Goal: Transaction & Acquisition: Obtain resource

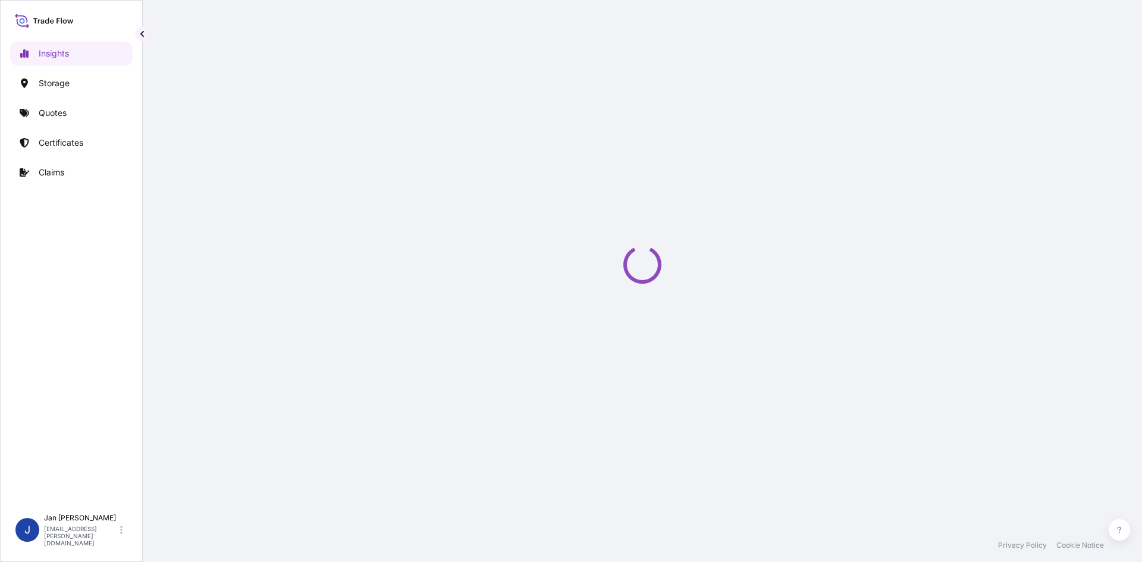
select select "2025"
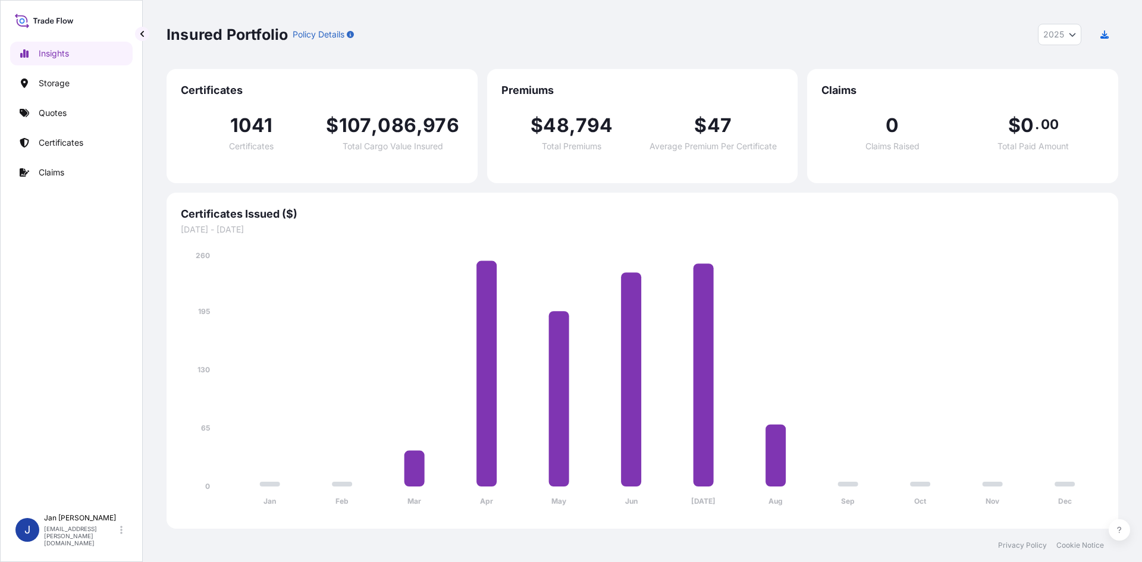
click at [62, 117] on p "Quotes" at bounding box center [53, 113] width 28 height 12
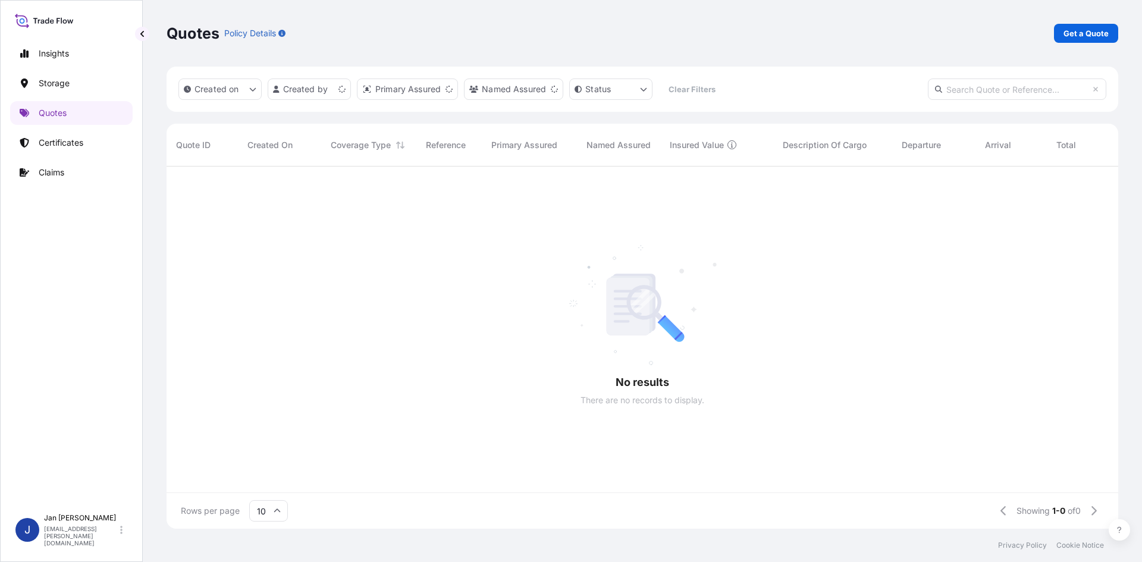
scroll to position [10, 10]
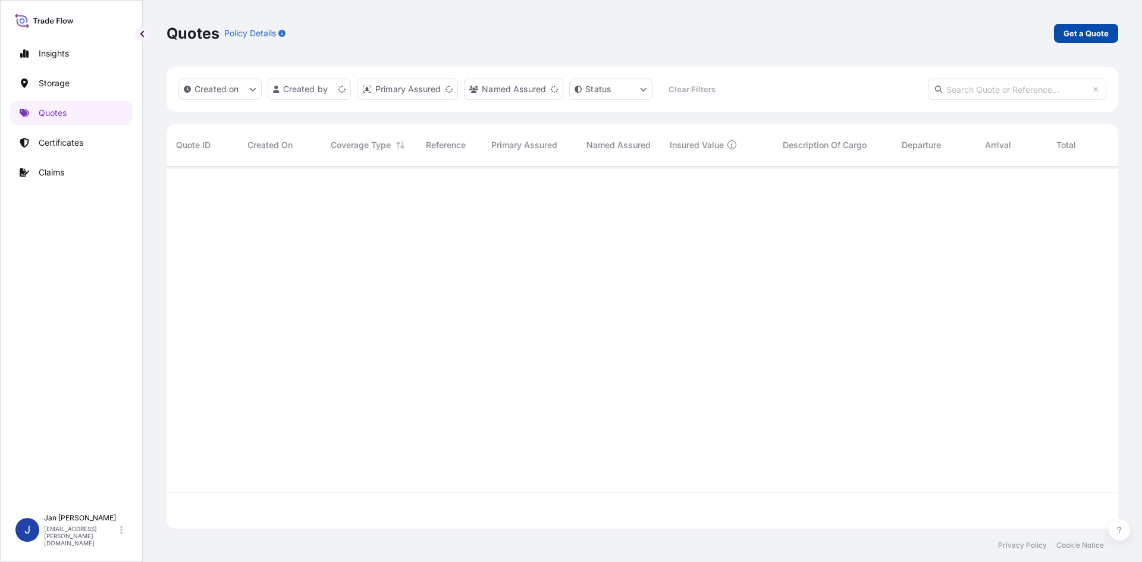
click at [1092, 32] on p "Get a Quote" at bounding box center [1086, 33] width 45 height 12
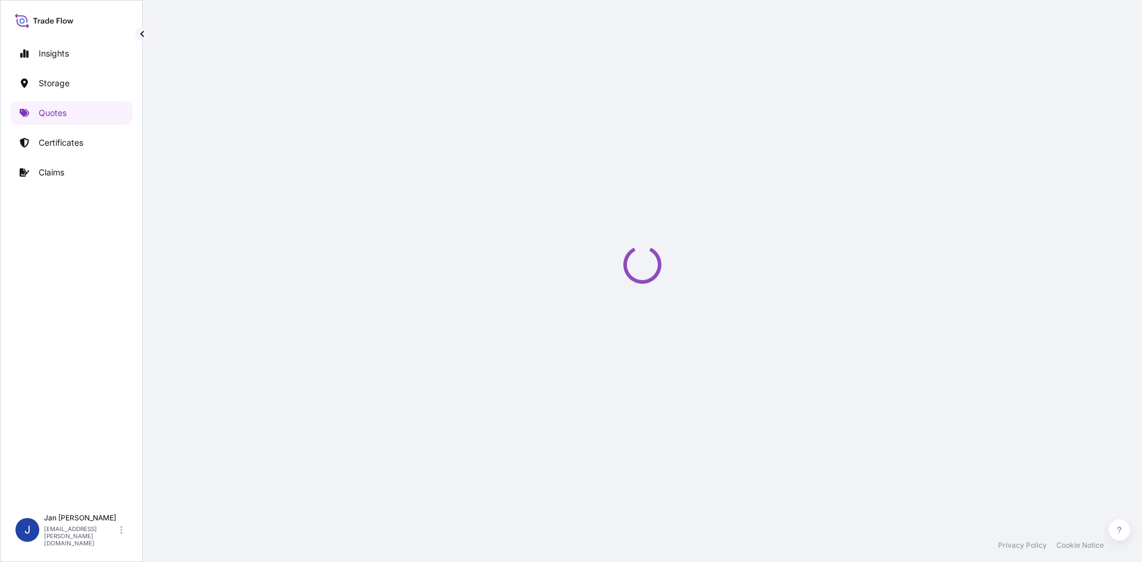
scroll to position [19, 0]
select select "Water"
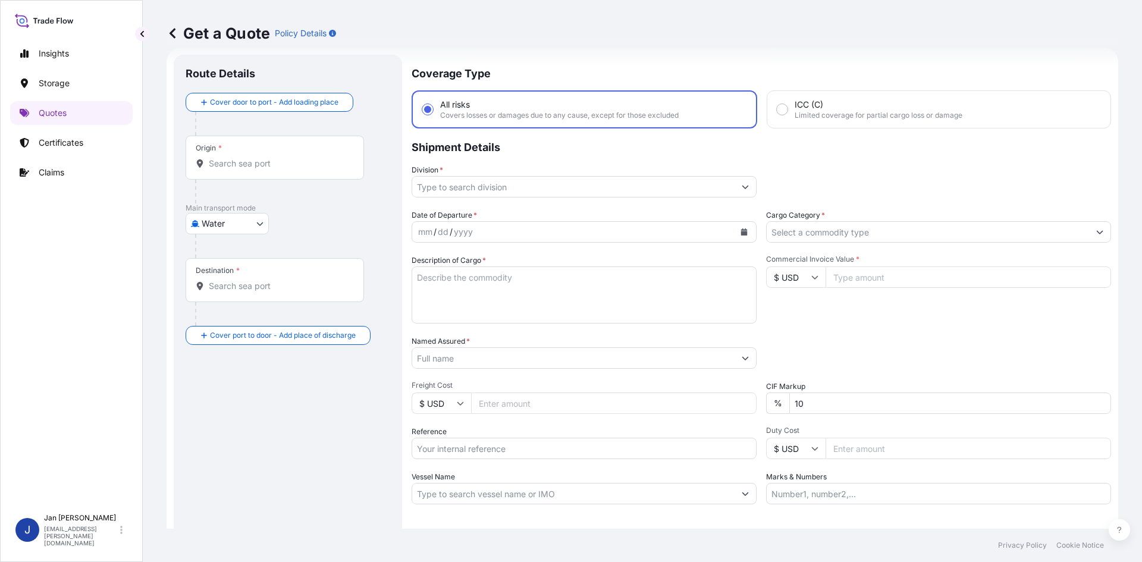
click at [548, 457] on input "Reference" at bounding box center [584, 448] width 345 height 21
paste input "1187410770"
click at [616, 447] on input "1187410770" at bounding box center [584, 448] width 345 height 21
paste input "5013158866"
drag, startPoint x: 569, startPoint y: 445, endPoint x: 532, endPoint y: 415, distance: 46.9
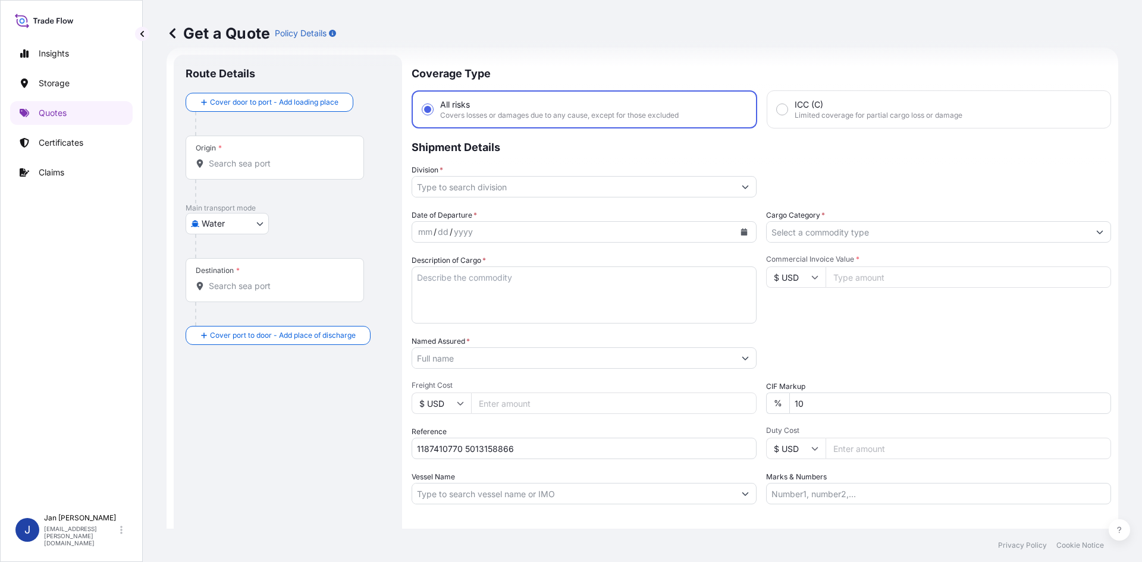
click at [569, 445] on input "1187410770 5013158866" at bounding box center [584, 448] width 345 height 21
paste input "5013158315"
type input "1187410770 5013158866 5013158315"
click at [528, 357] on input "Named Assured *" at bounding box center [573, 357] width 322 height 21
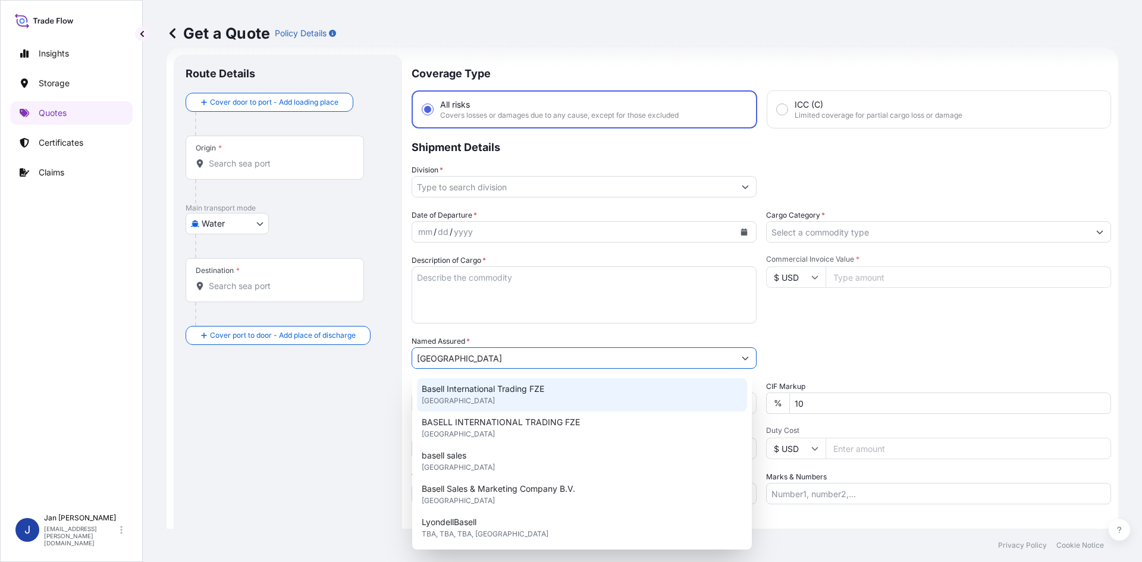
click at [521, 387] on span "Basell International Trading FZE" at bounding box center [483, 389] width 123 height 12
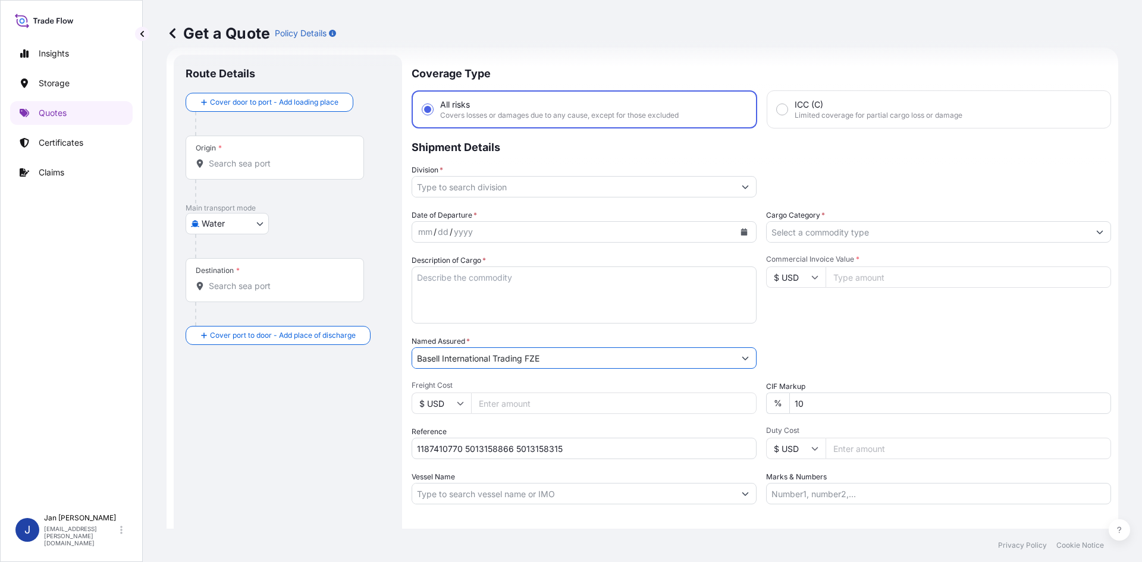
type input "Basell International Trading FZE"
click at [882, 311] on div "Commercial Invoice Value * $ USD" at bounding box center [938, 289] width 345 height 69
click at [741, 228] on icon "Calendar" at bounding box center [744, 231] width 7 height 7
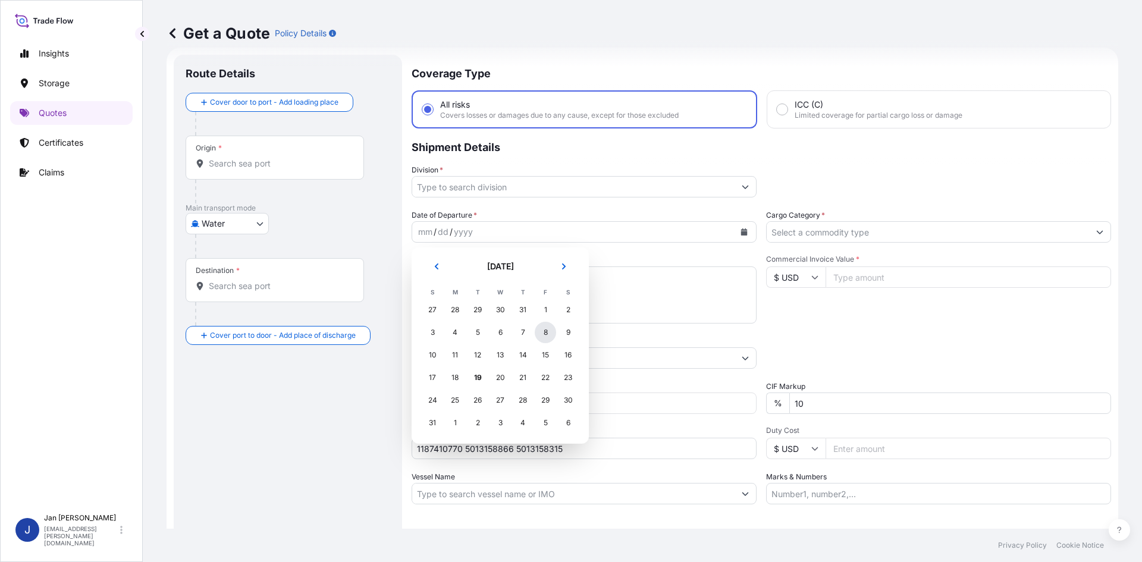
click at [543, 333] on div "8" at bounding box center [545, 332] width 21 height 21
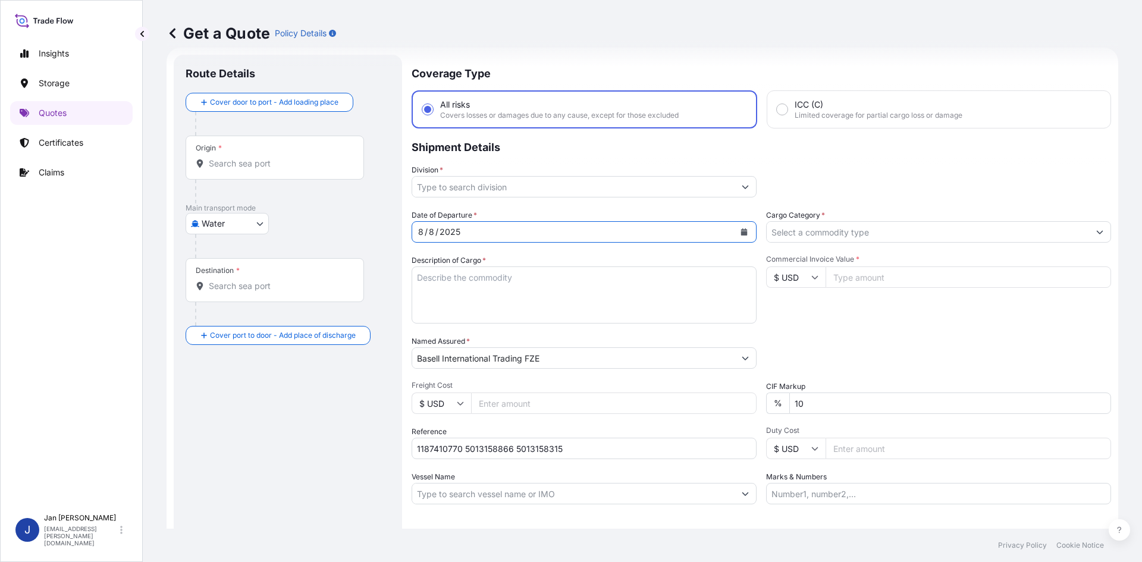
click at [737, 181] on button "Show suggestions" at bounding box center [745, 186] width 21 height 21
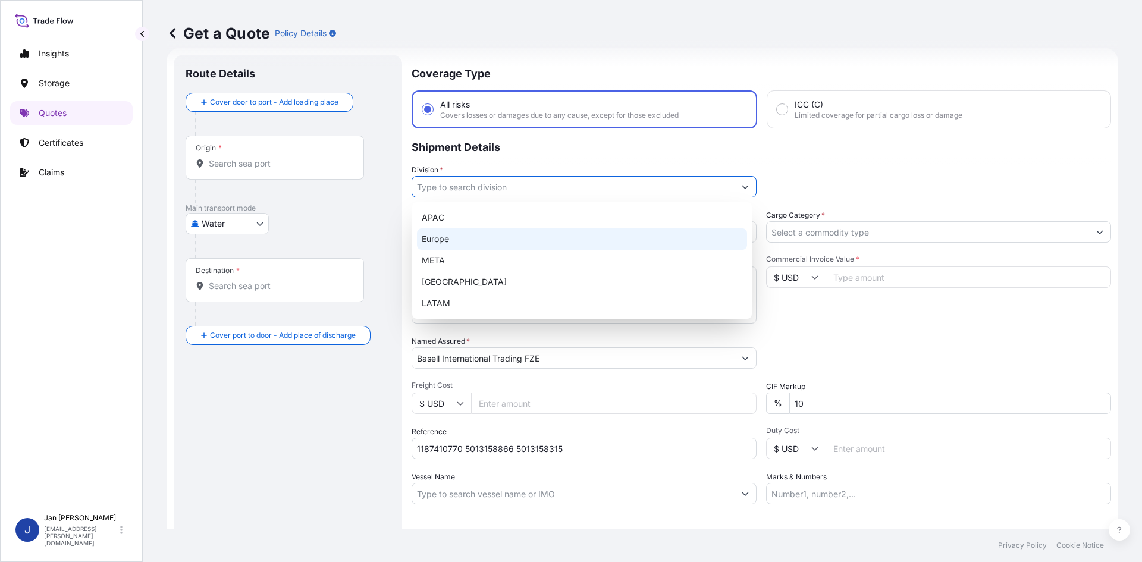
click at [597, 237] on div "Europe" at bounding box center [582, 238] width 330 height 21
type input "Europe"
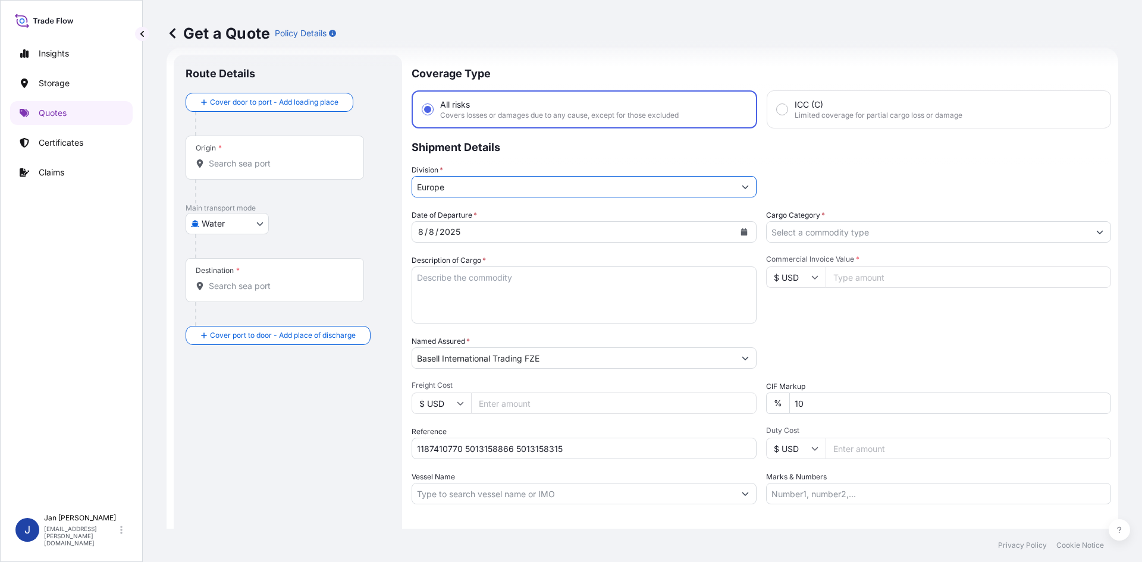
click at [869, 211] on div "Cargo Category *" at bounding box center [938, 225] width 345 height 33
click at [852, 228] on input "Cargo Category *" at bounding box center [928, 231] width 322 height 21
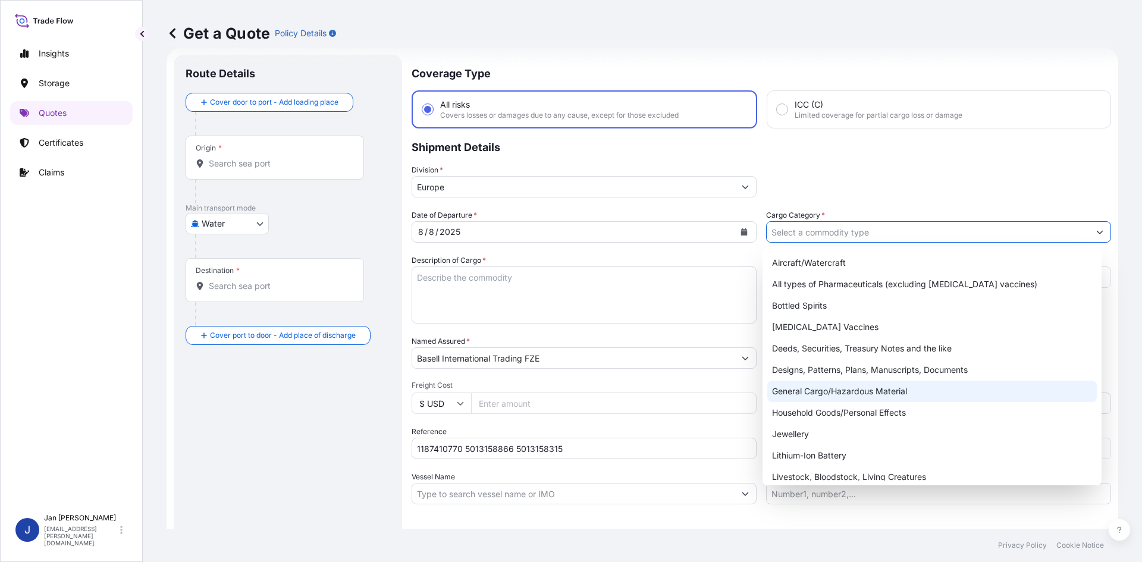
click at [830, 385] on div "General Cargo/Hazardous Material" at bounding box center [932, 391] width 330 height 21
type input "General Cargo/Hazardous Material"
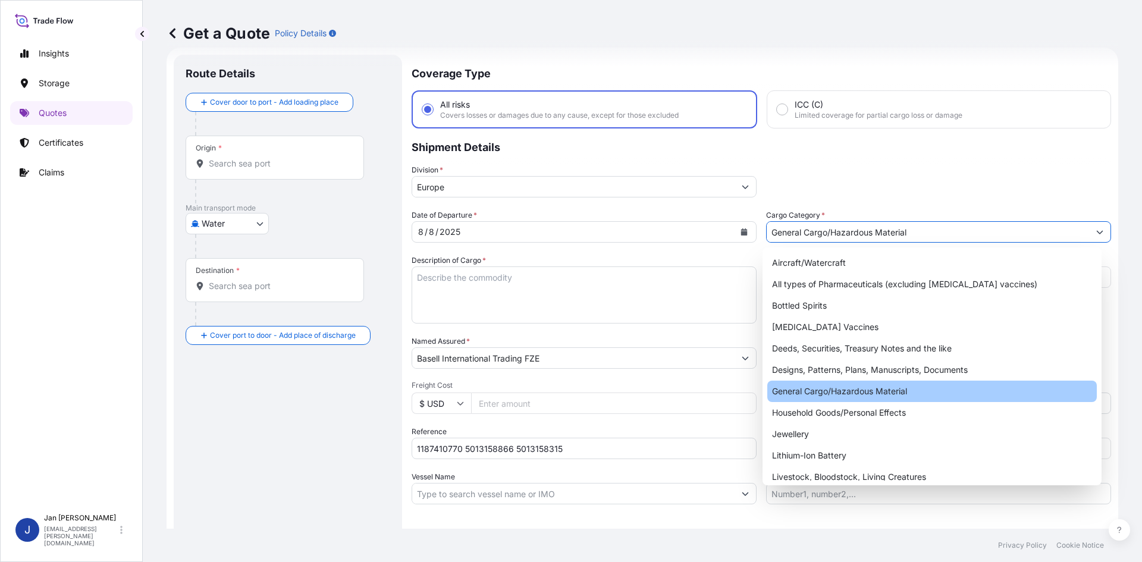
click at [832, 343] on div "Packing Category Type to search a container mode Please select a primary mode o…" at bounding box center [938, 352] width 345 height 33
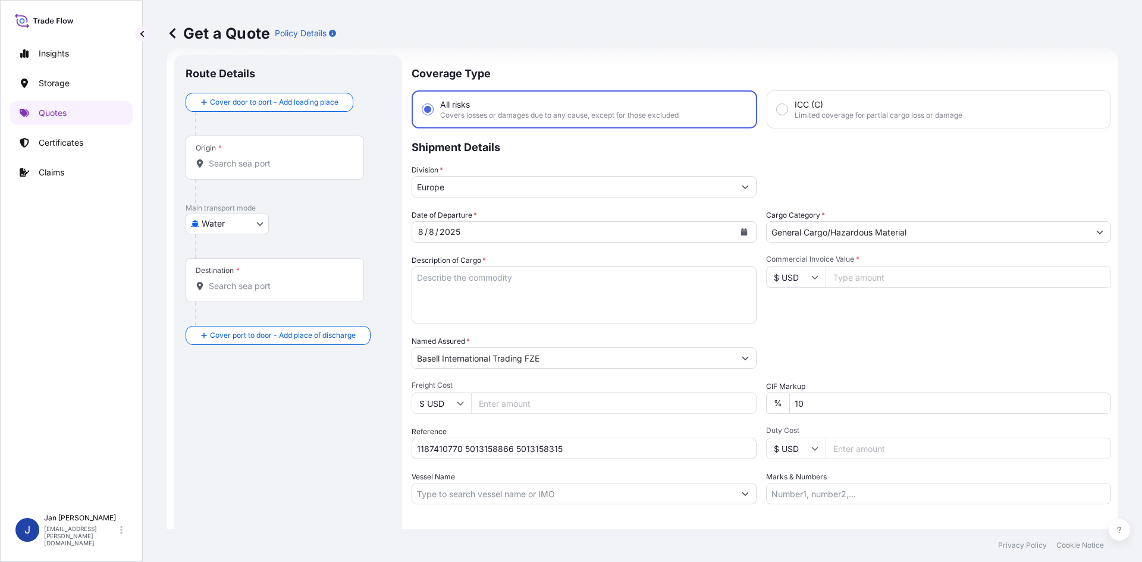
drag, startPoint x: 499, startPoint y: 249, endPoint x: 482, endPoint y: 277, distance: 32.8
click at [499, 248] on div "Date of Departure * [DATE] Cargo Category * General Cargo/Hazardous Material De…" at bounding box center [762, 356] width 700 height 295
click at [482, 278] on textarea "Description of Cargo *" at bounding box center [584, 295] width 345 height 57
paste textarea "BAGS LOADED ONTO 18 PALLETS LOADED INTO 1 40' HIGH CUBE CONTAINER ADFLEX Z101H"
click at [416, 285] on textarea "BAGS LOADED ONTO 18 PALLETS LOADED INTO 1 40' HIGH CUBE CONTAINER ADFLEX Z101H" at bounding box center [584, 295] width 345 height 57
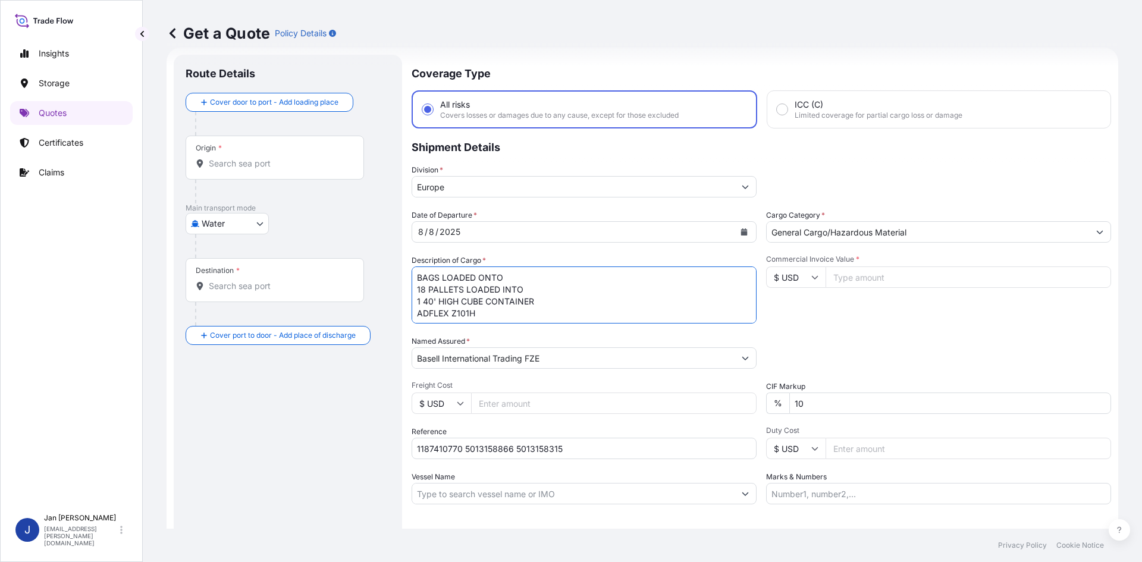
click at [414, 283] on textarea "BAGS LOADED ONTO 18 PALLETS LOADED INTO 1 40' HIGH CUBE CONTAINER ADFLEX Z101H" at bounding box center [584, 295] width 345 height 57
type textarea "990 BAGS LOADED ONTO 18 PALLETS LOADED INTO 1 40' HIGH CUBE CONTAINER ADFLEX Z1…"
drag, startPoint x: 829, startPoint y: 495, endPoint x: 832, endPoint y: 489, distance: 6.4
click at [829, 495] on input "Marks & Numbers" at bounding box center [938, 493] width 345 height 21
paste input "ABISCON / [GEOGRAPHIC_DATA]"
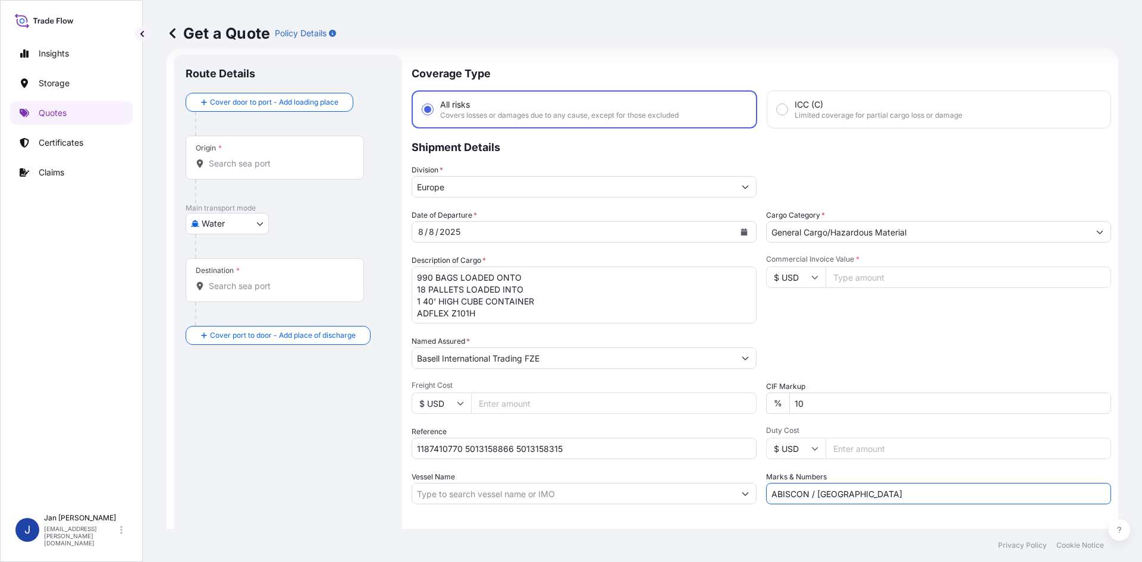
type input "ABISCON / [GEOGRAPHIC_DATA]"
click at [848, 347] on div "Packing Category Type to search a container mode Please select a primary mode o…" at bounding box center [938, 352] width 345 height 33
drag, startPoint x: 896, startPoint y: 269, endPoint x: 888, endPoint y: 275, distance: 10.1
click at [896, 269] on input "Commercial Invoice Value *" at bounding box center [969, 277] width 286 height 21
paste input "42755.81"
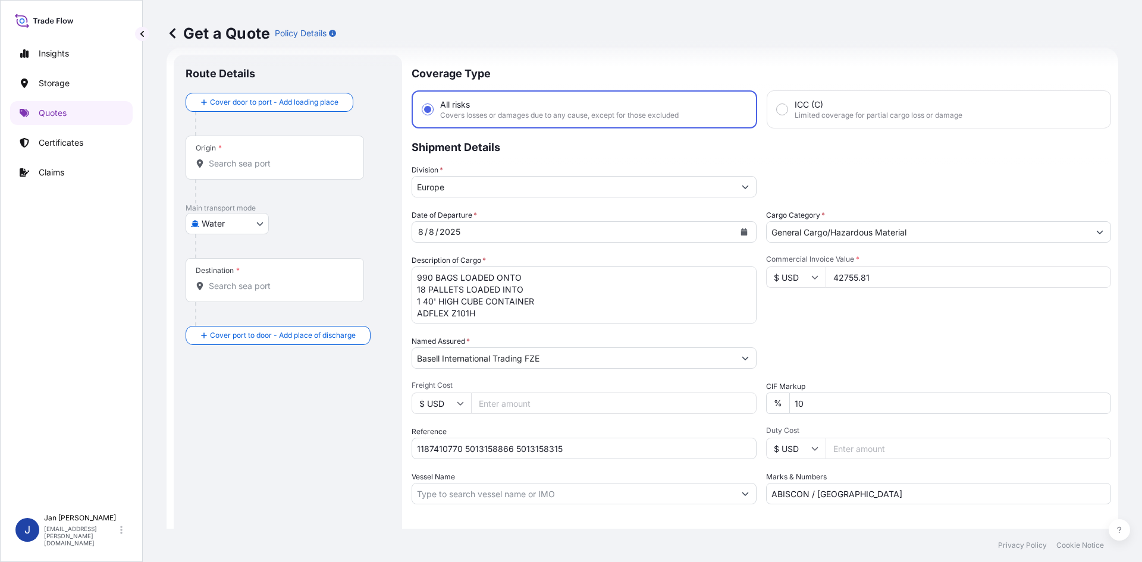
type input "42755.81"
click at [796, 281] on input "$ USD" at bounding box center [795, 277] width 59 height 21
click at [783, 303] on div "€ EUR" at bounding box center [792, 310] width 50 height 23
type input "€ EUR"
drag, startPoint x: 859, startPoint y: 327, endPoint x: 873, endPoint y: 328, distance: 13.8
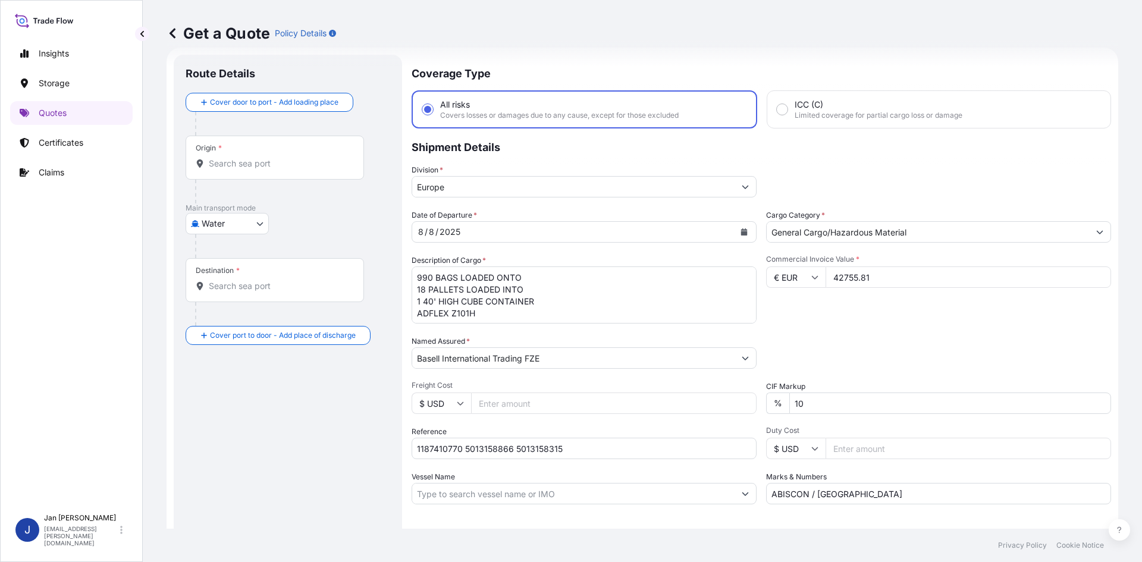
click at [860, 327] on div "Date of Departure * [DATE] Cargo Category * General Cargo/Hazardous Material De…" at bounding box center [762, 356] width 700 height 295
click at [318, 157] on div "Origin *" at bounding box center [275, 158] width 178 height 44
click at [318, 158] on input "Origin *" at bounding box center [279, 164] width 140 height 12
paste input "[GEOGRAPHIC_DATA]"
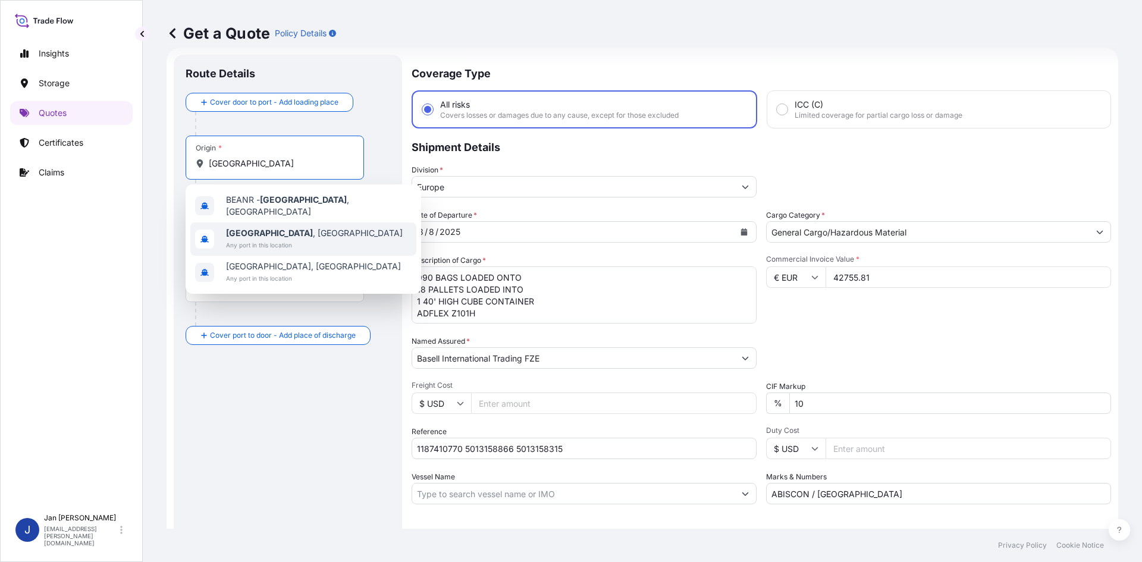
click at [277, 239] on span "Any port in this location" at bounding box center [314, 245] width 177 height 12
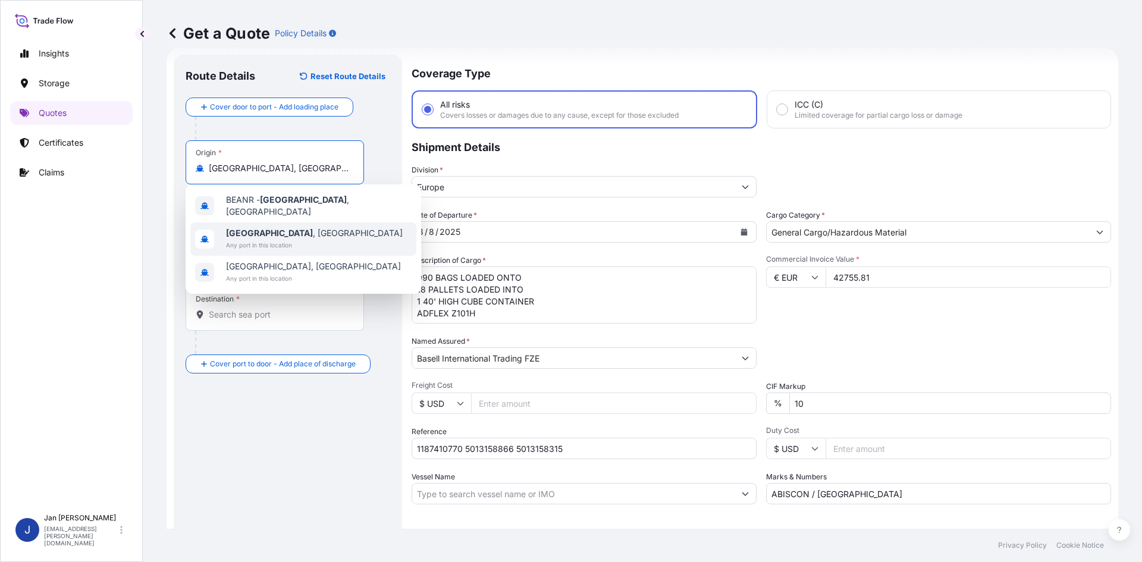
type input "[GEOGRAPHIC_DATA], [GEOGRAPHIC_DATA]"
click at [321, 230] on div at bounding box center [279, 220] width 169 height 24
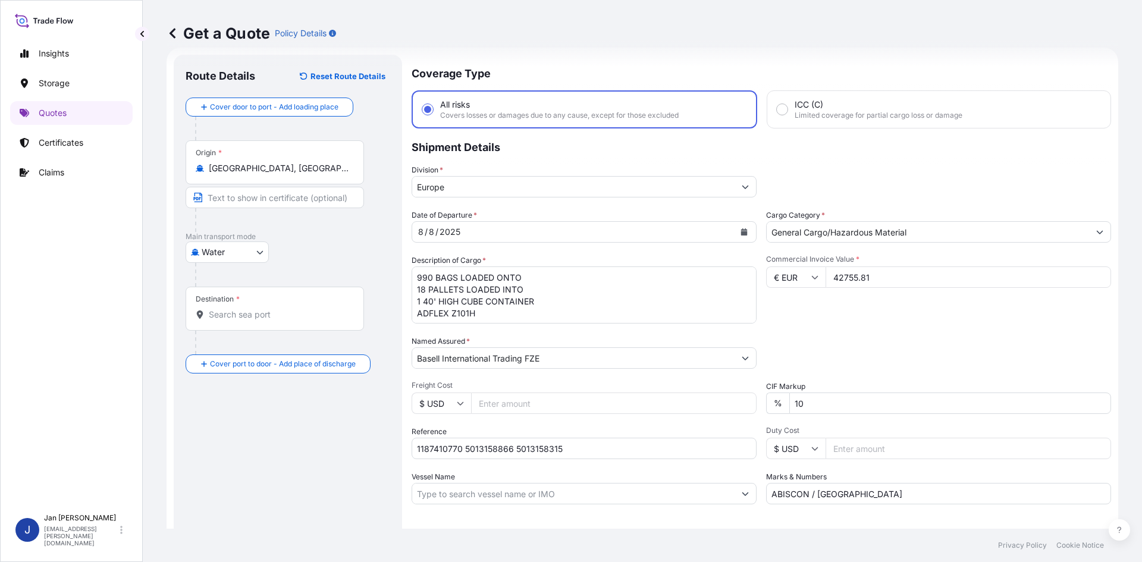
drag, startPoint x: 354, startPoint y: 336, endPoint x: 346, endPoint y: 319, distance: 18.6
click at [354, 336] on div at bounding box center [279, 343] width 169 height 24
click at [343, 312] on input "Destination *" at bounding box center [279, 315] width 140 height 12
paste input "GEBZE"
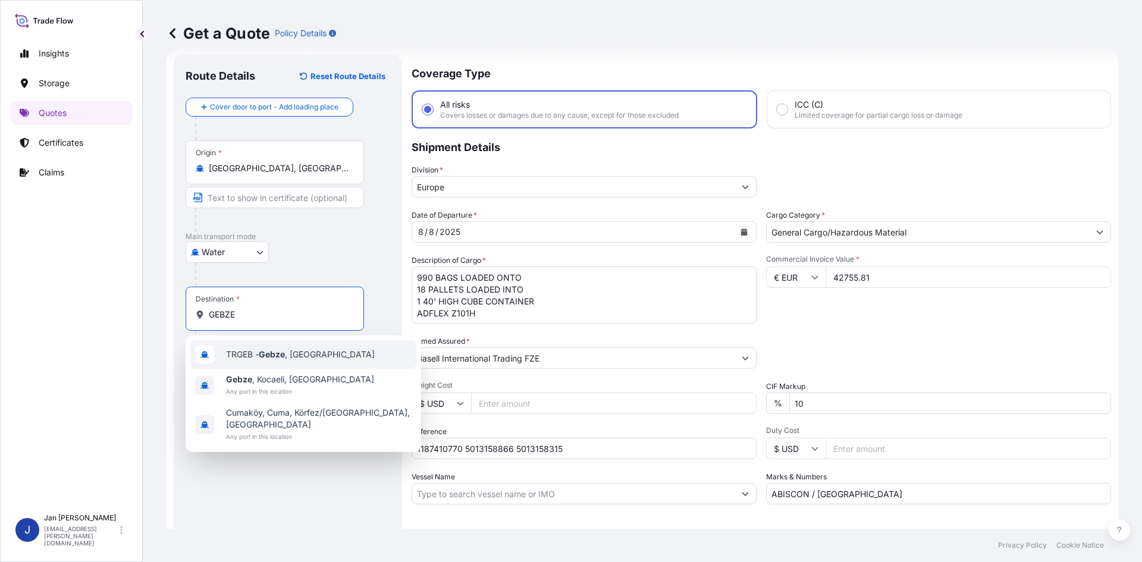
click at [322, 364] on div "TRGEB - Gebze , [GEOGRAPHIC_DATA]" at bounding box center [303, 354] width 226 height 29
type input "TRGEB - Gebze, [GEOGRAPHIC_DATA]"
click at [325, 460] on div "Route Details Reset Route Details Cover door to port - Add loading place Place …" at bounding box center [288, 324] width 205 height 515
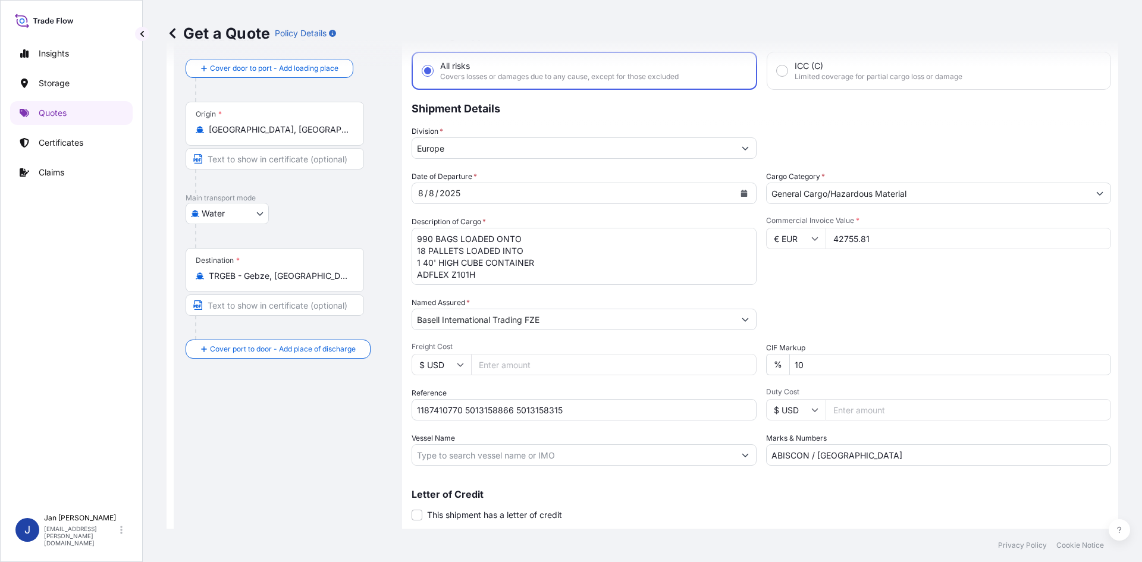
scroll to position [90, 0]
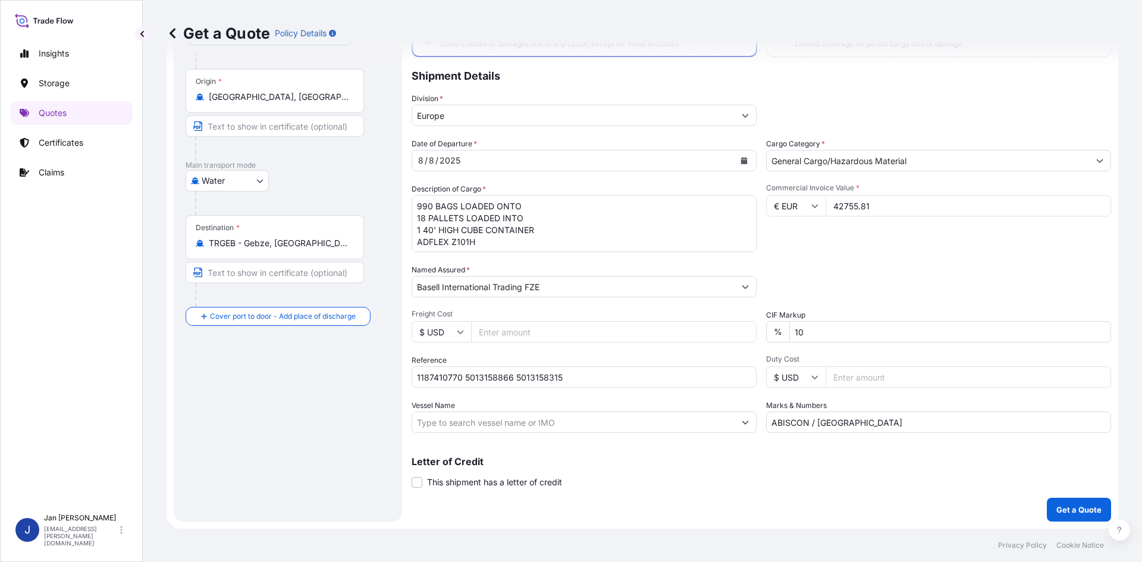
click at [1092, 512] on button "Get a Quote" at bounding box center [1079, 510] width 64 height 24
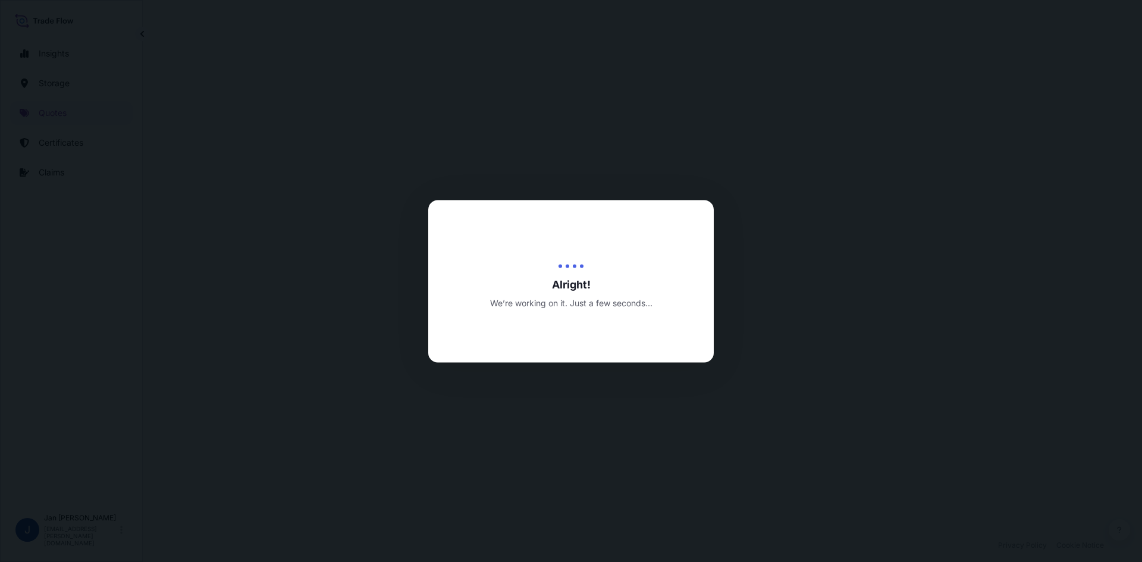
select select "Water"
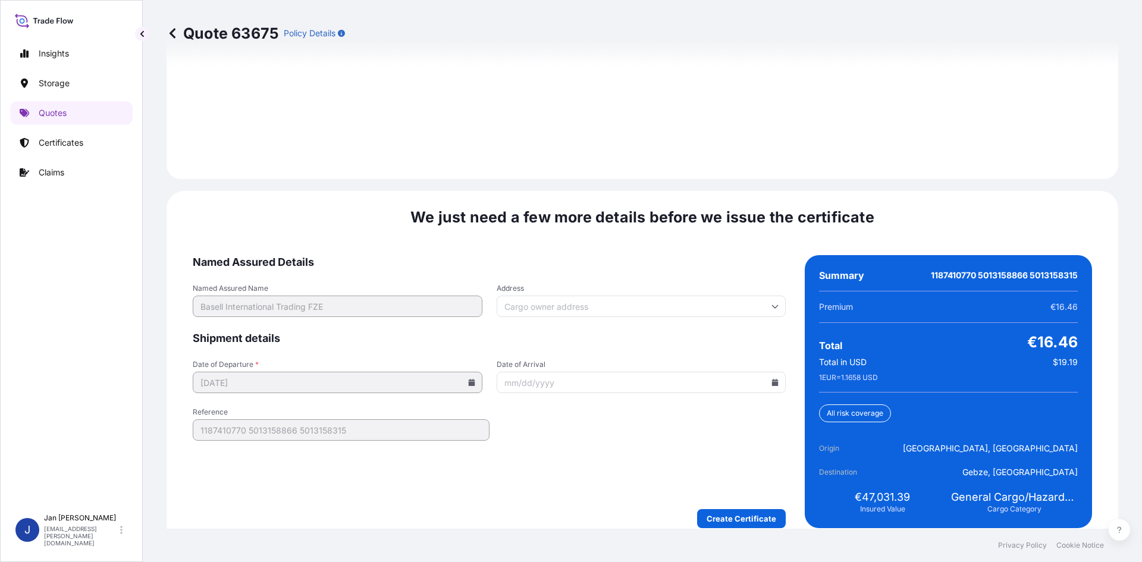
scroll to position [1707, 0]
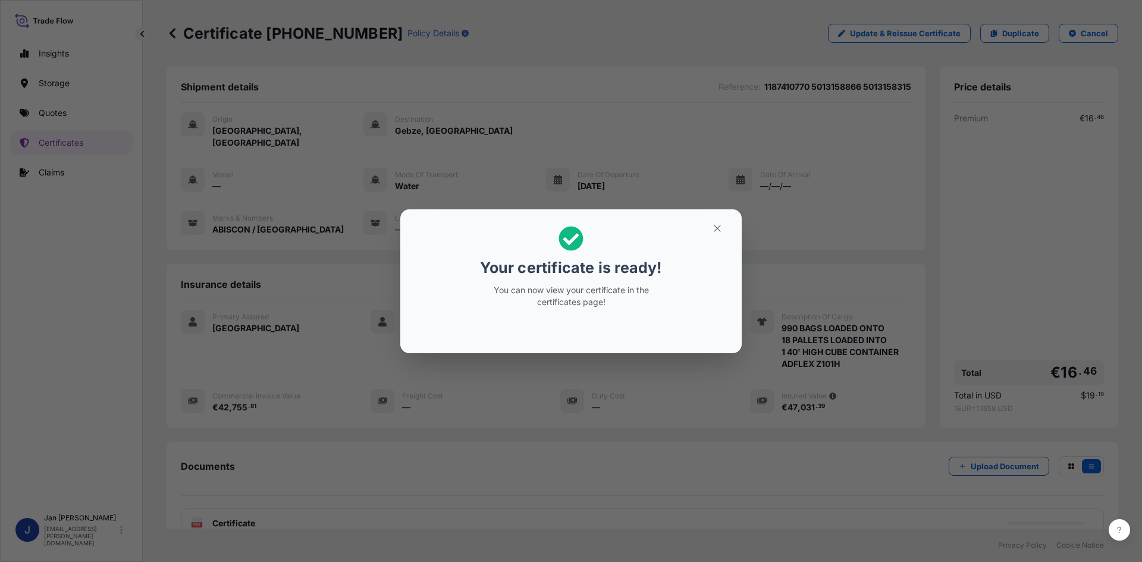
click at [689, 124] on div "Your certificate is ready! You can now view your certificate in the certificate…" at bounding box center [571, 281] width 1142 height 562
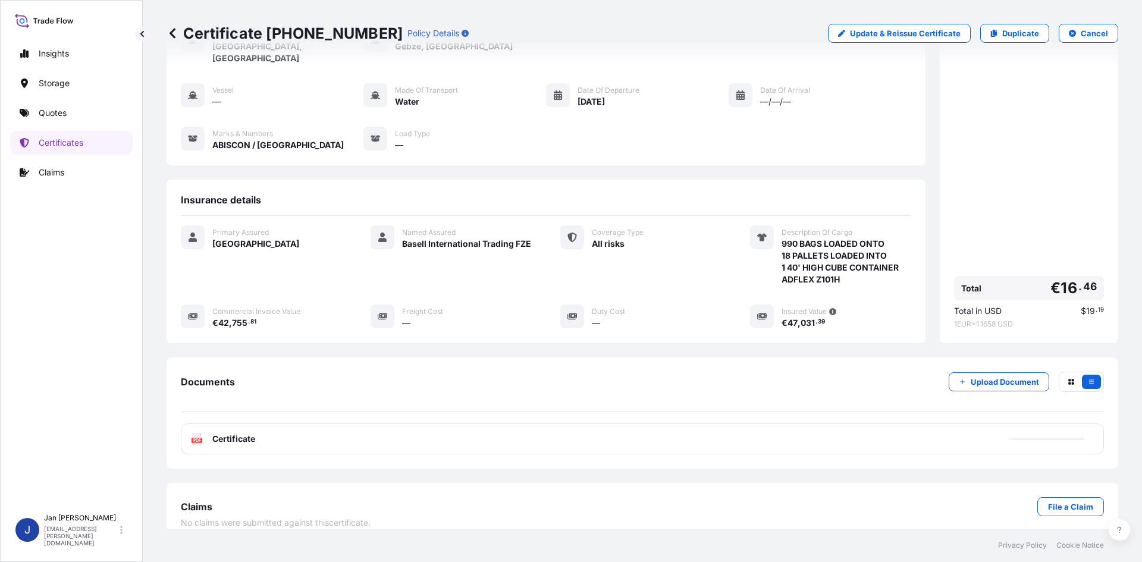
scroll to position [87, 0]
click at [336, 421] on div "PDF Certificate" at bounding box center [642, 436] width 923 height 31
click at [336, 424] on div "PDF Certificate" at bounding box center [642, 436] width 923 height 31
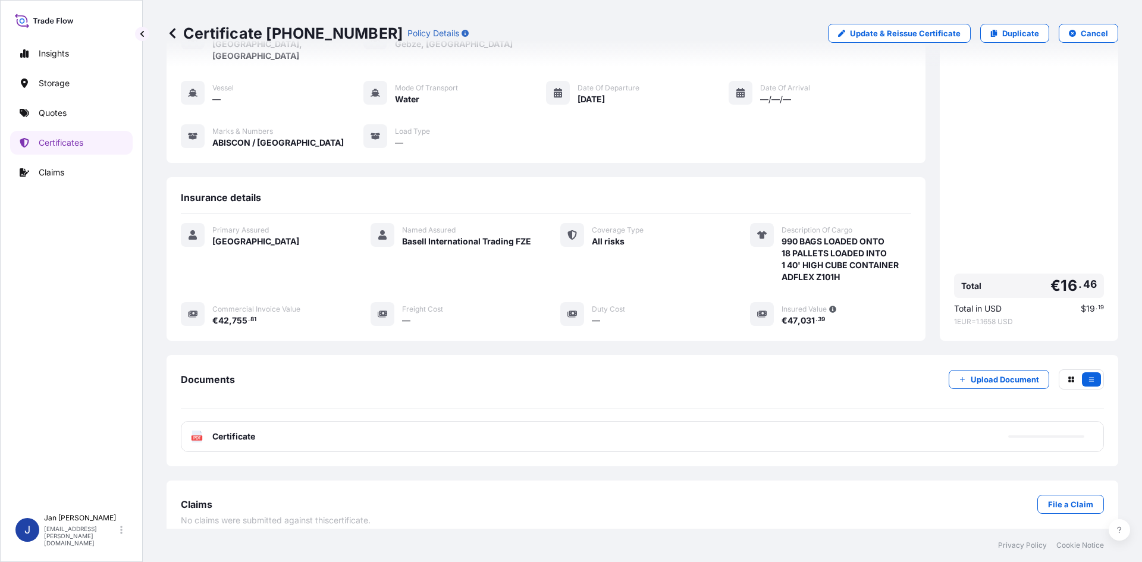
click at [336, 424] on div "PDF Certificate" at bounding box center [642, 436] width 923 height 31
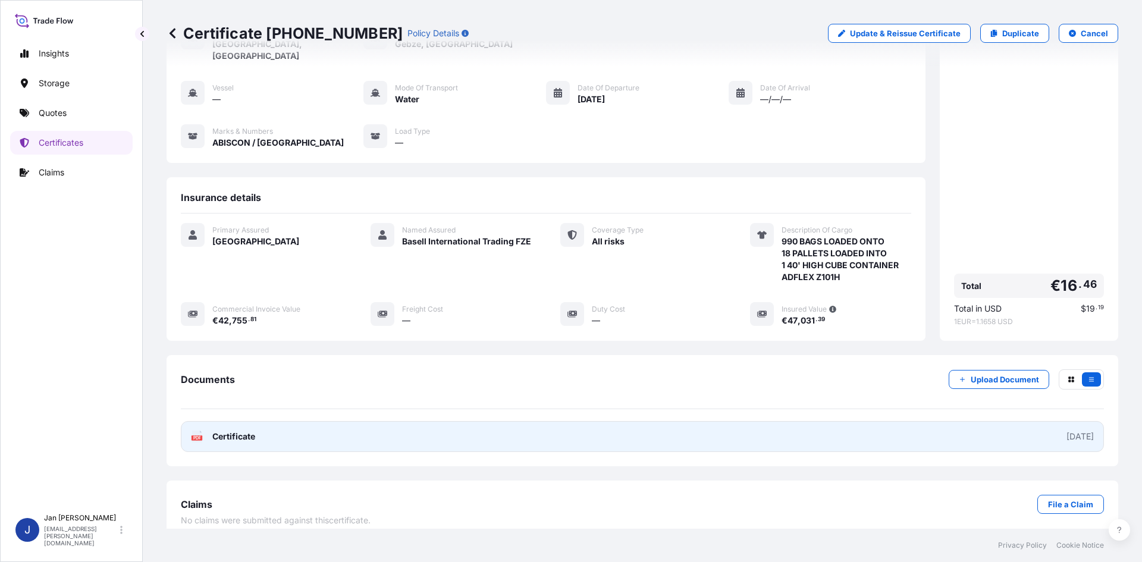
click at [336, 425] on link "PDF Certificate [DATE]" at bounding box center [642, 436] width 923 height 31
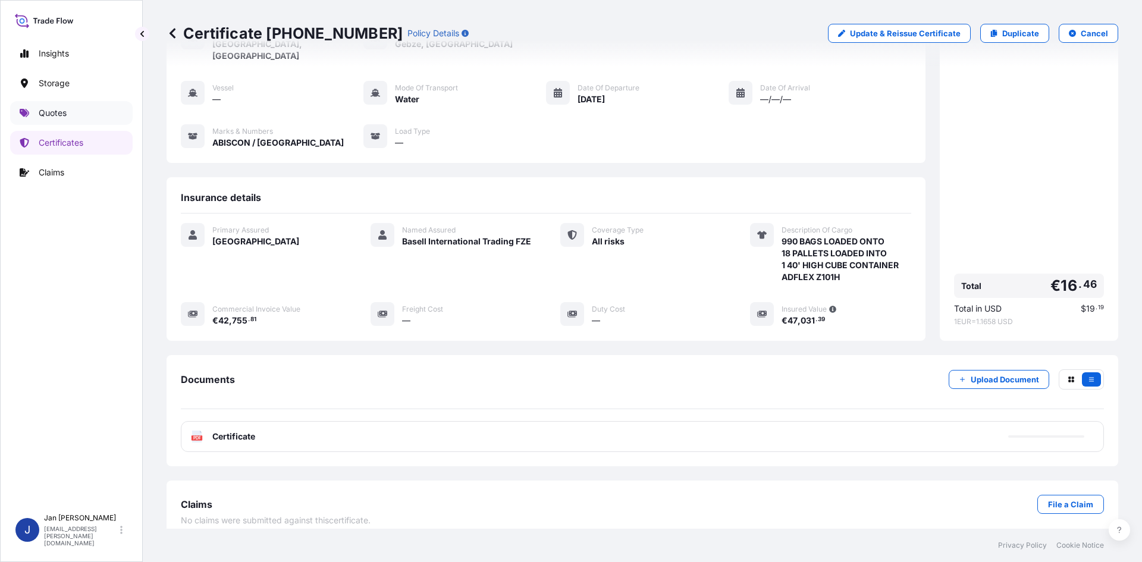
click at [51, 111] on p "Quotes" at bounding box center [53, 113] width 28 height 12
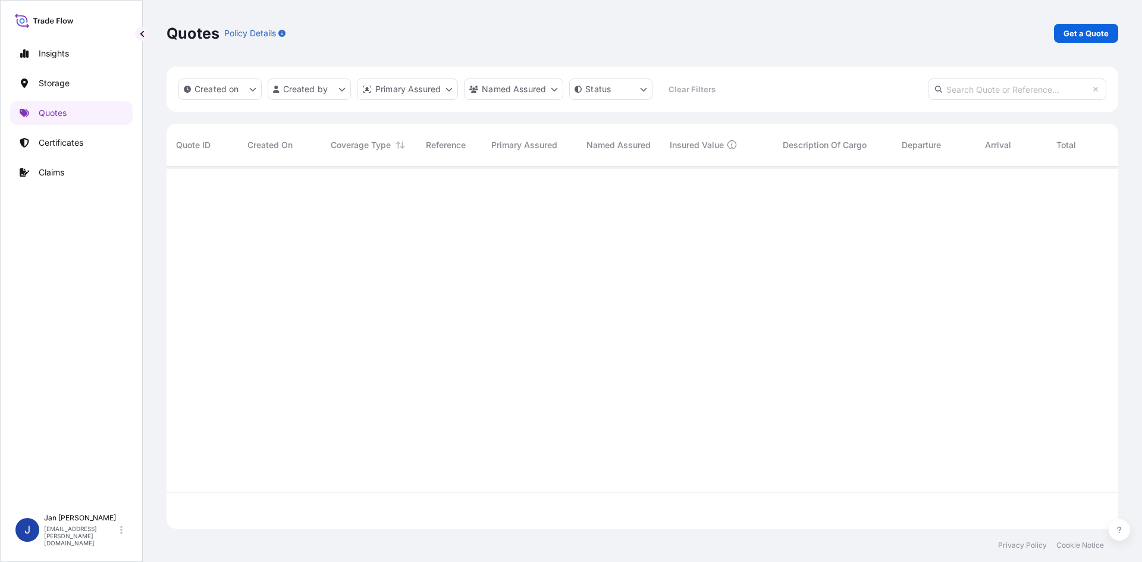
scroll to position [360, 943]
click at [1057, 52] on div "Quotes Policy Details Get a Quote" at bounding box center [643, 33] width 952 height 67
click at [1074, 24] on link "Get a Quote" at bounding box center [1086, 33] width 64 height 19
select select "Water"
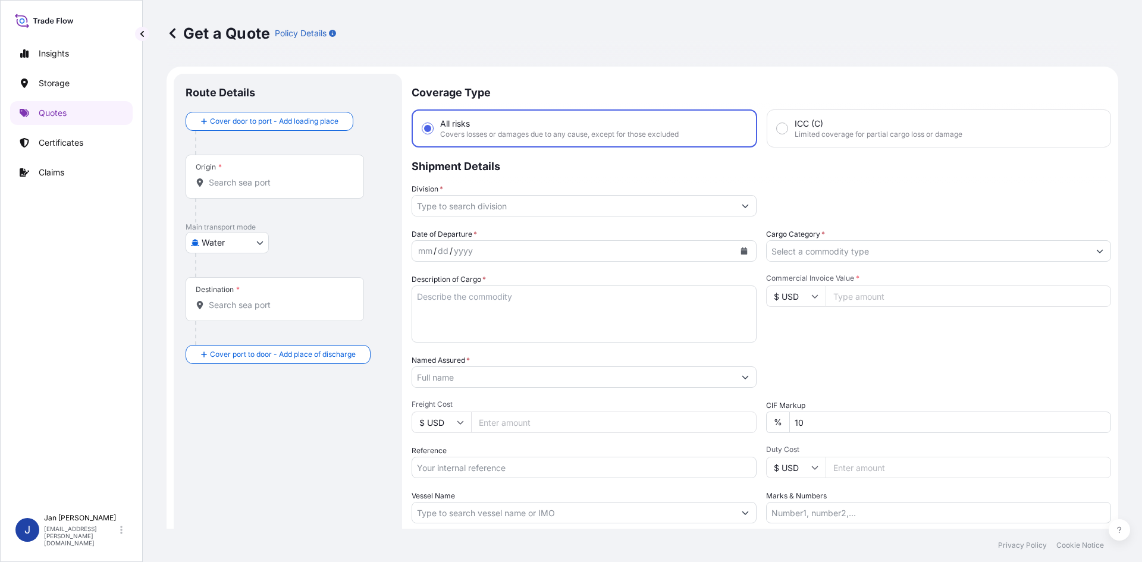
scroll to position [19, 0]
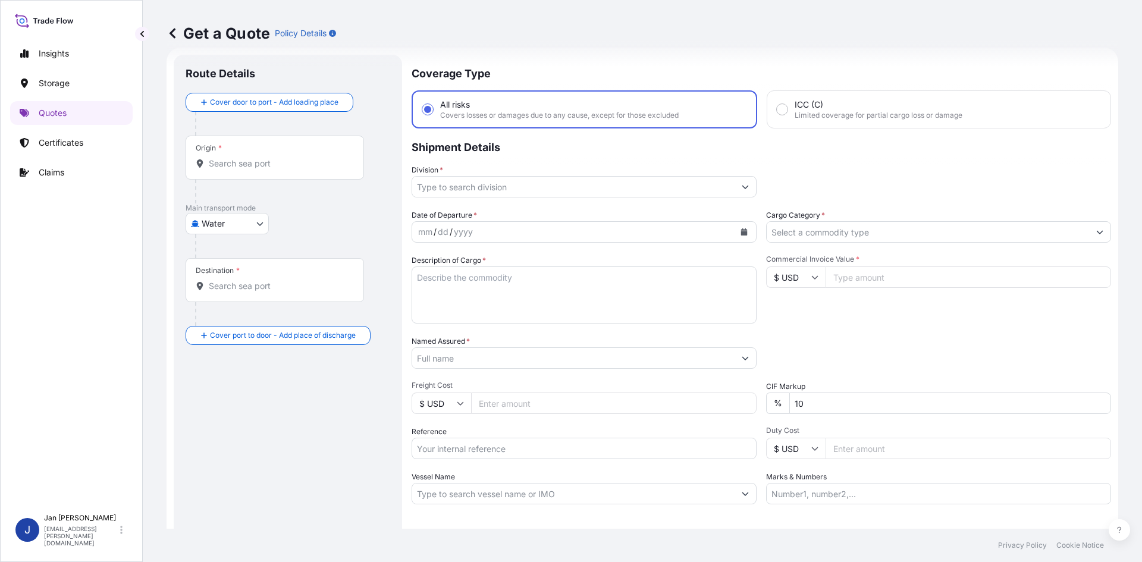
click at [439, 444] on input "Reference" at bounding box center [584, 448] width 345 height 21
paste input "1187409989"
click at [562, 450] on input "1187409989" at bounding box center [584, 448] width 345 height 21
paste input "5013098125"
click at [563, 450] on input "1187409989 5013098125" at bounding box center [584, 448] width 345 height 21
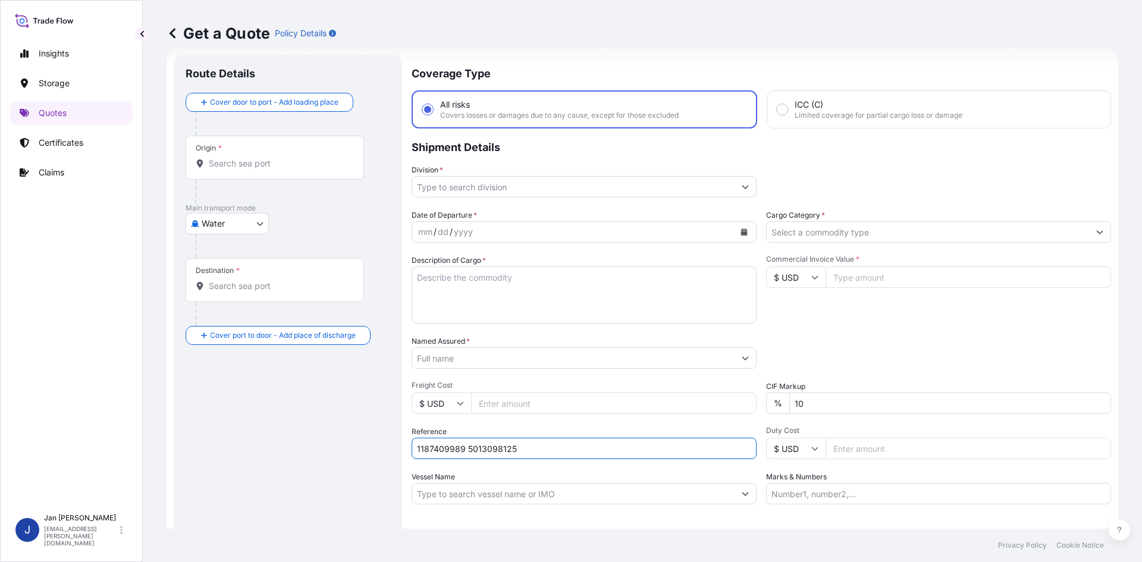
paste input "5013098207"
type input "1187409989 5013098125 5013098207"
click at [452, 279] on textarea "Description of Cargo *" at bounding box center [584, 295] width 345 height 57
paste textarea "BAGS LOADED ONTO 36 PALLETS LOADED INTO 2 40' HIGH CUBE CONTAINER MOPLEN RP261S"
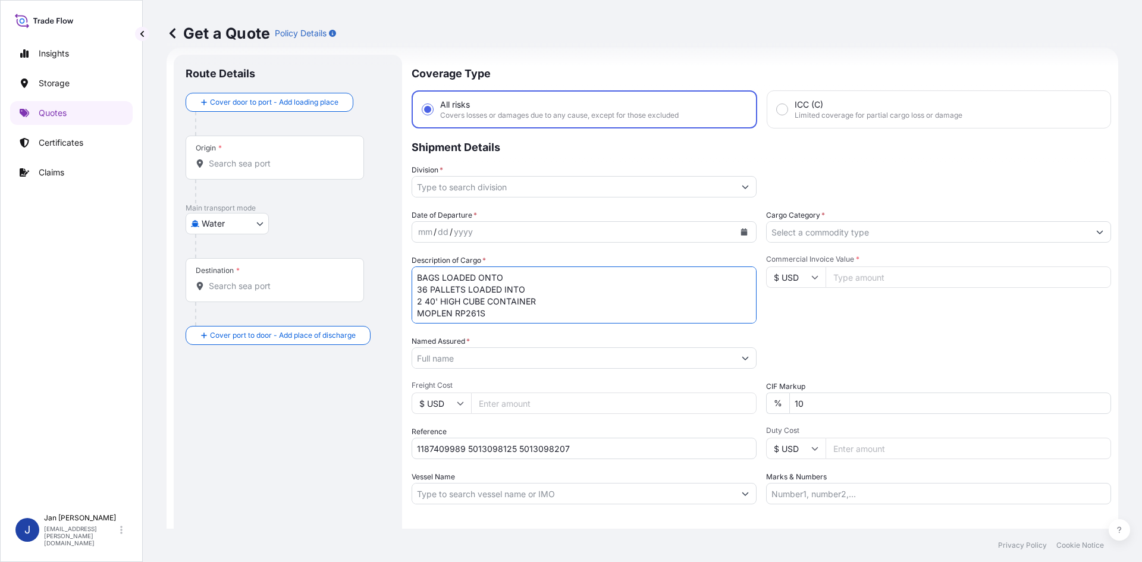
click at [418, 277] on textarea "BAGS LOADED ONTO 36 PALLETS LOADED INTO 2 40' HIGH CUBE CONTAINER MOPLEN RP261S" at bounding box center [584, 295] width 345 height 57
type textarea "1980 BAGS LOADED ONTO 36 PALLETS LOADED INTO 2 40' HIGH CUBE CONTAINER MOPLEN R…"
click at [741, 230] on icon "Calendar" at bounding box center [744, 231] width 7 height 7
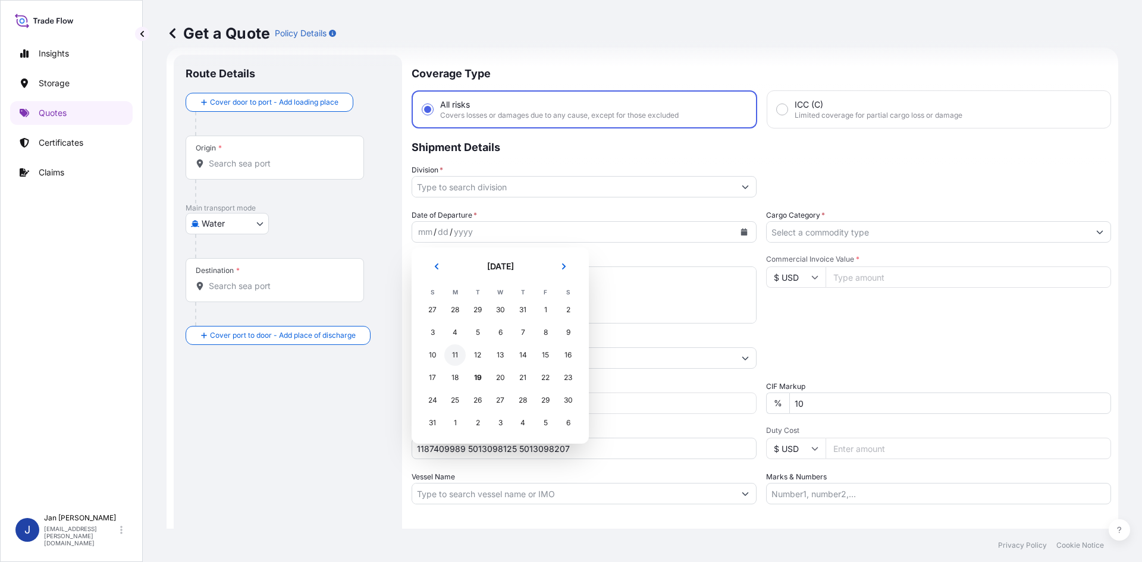
click at [461, 353] on div "11" at bounding box center [454, 354] width 21 height 21
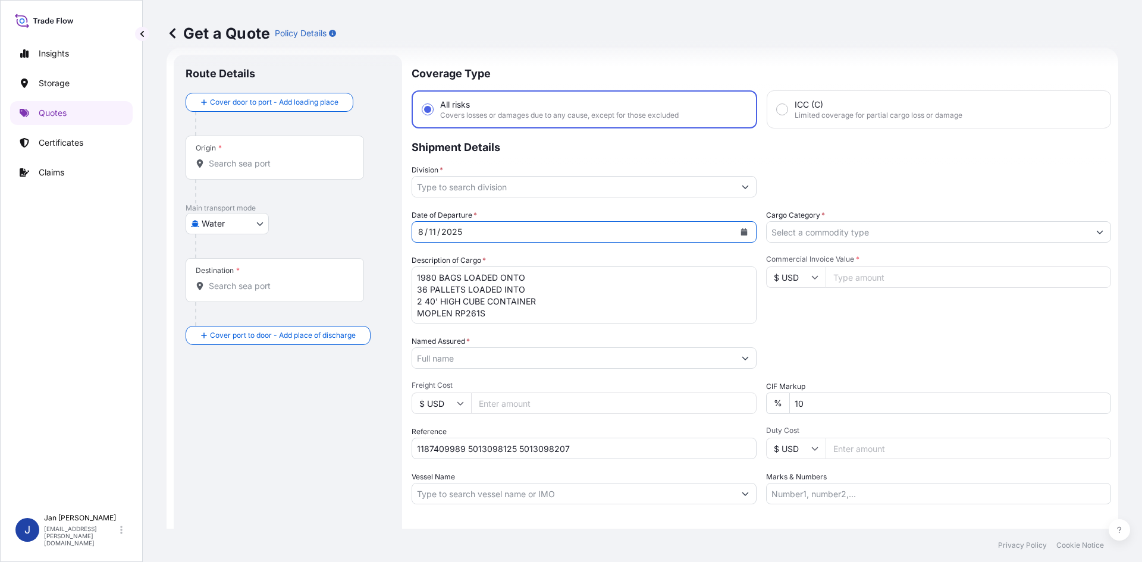
click at [559, 184] on input "Division *" at bounding box center [573, 186] width 322 height 21
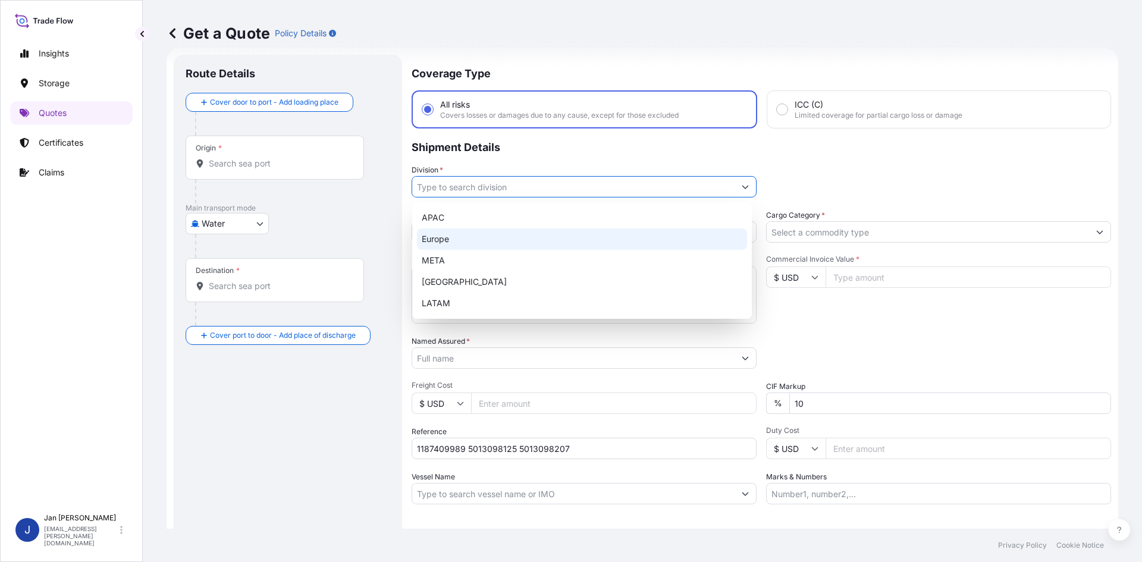
click at [507, 234] on div "Europe" at bounding box center [582, 238] width 330 height 21
type input "Europe"
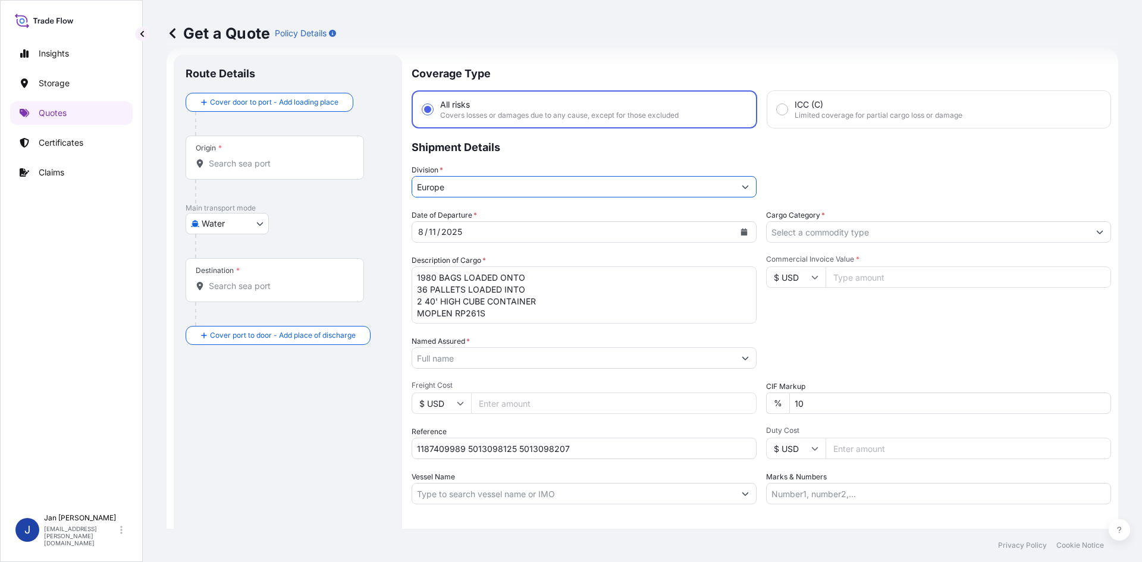
click at [837, 223] on input "Cargo Category *" at bounding box center [928, 231] width 322 height 21
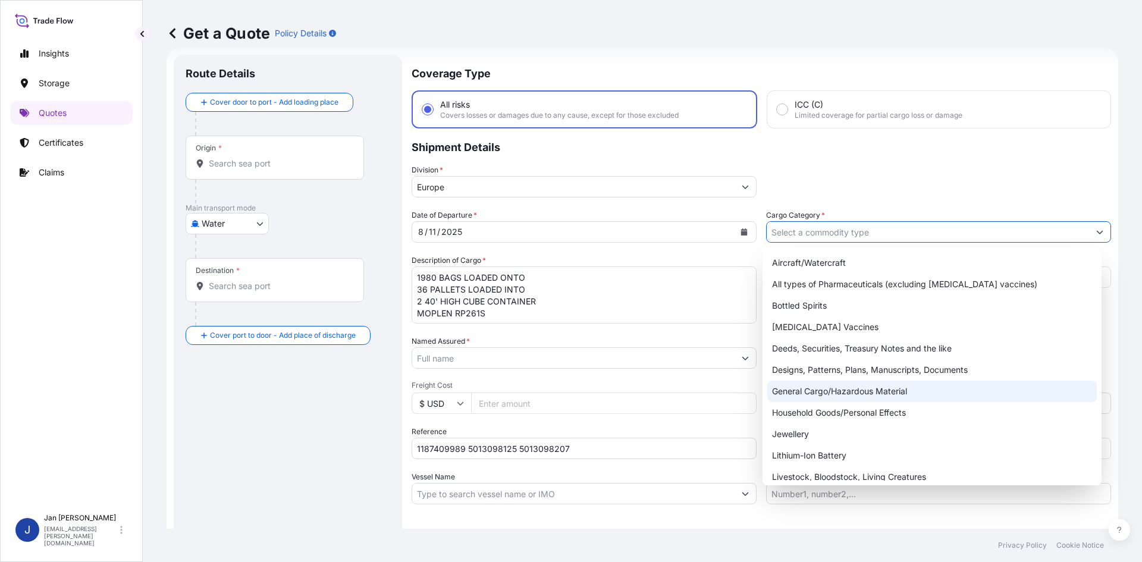
click at [823, 388] on div "General Cargo/Hazardous Material" at bounding box center [932, 391] width 330 height 21
type input "General Cargo/Hazardous Material"
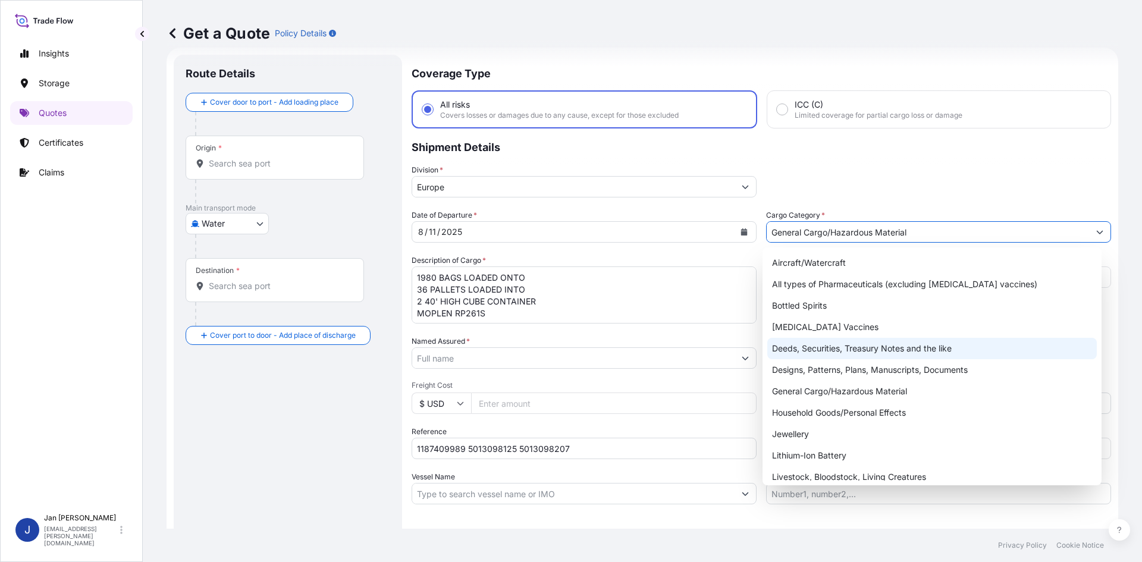
click at [842, 347] on div "Packing Category Type to search a container mode Please select a primary mode o…" at bounding box center [938, 352] width 345 height 33
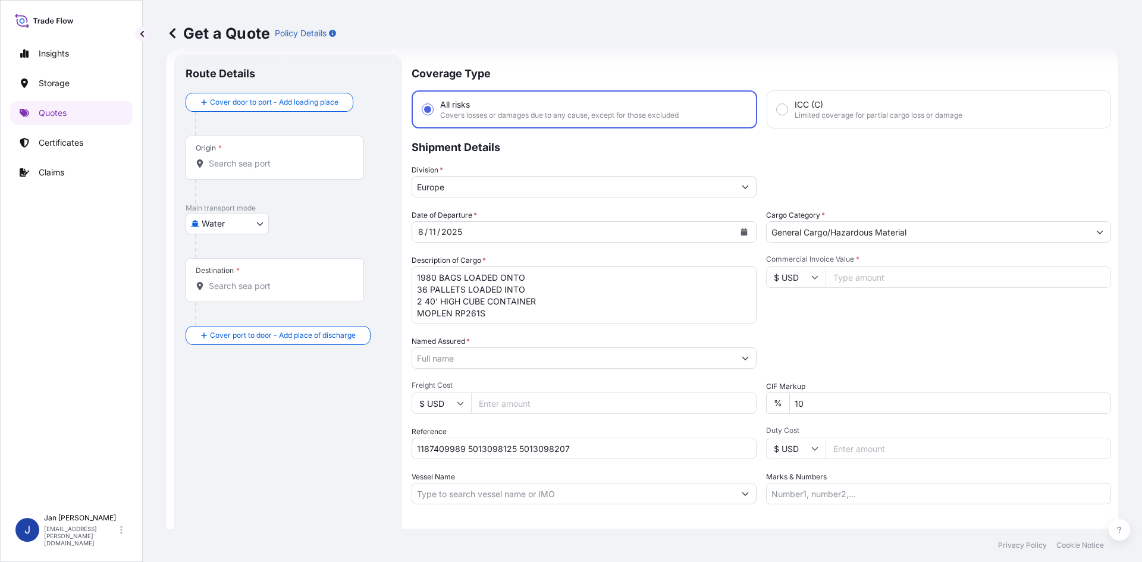
click at [817, 492] on input "Marks & Numbers" at bounding box center [938, 493] width 345 height 21
paste input "ACID: 3522925552025070069 EGYPTIAN IMPORTER TAX ID 352292555 FOREIGN EXPORTER R…"
type input "ACID: 3522925552025070069 EGYPTIAN IMPORTER TAX ID 352292555 FOREIGN EXPORTER R…"
click at [786, 521] on div "Letter of Credit This shipment has a letter of credit Letter of credit * Letter…" at bounding box center [762, 537] width 700 height 46
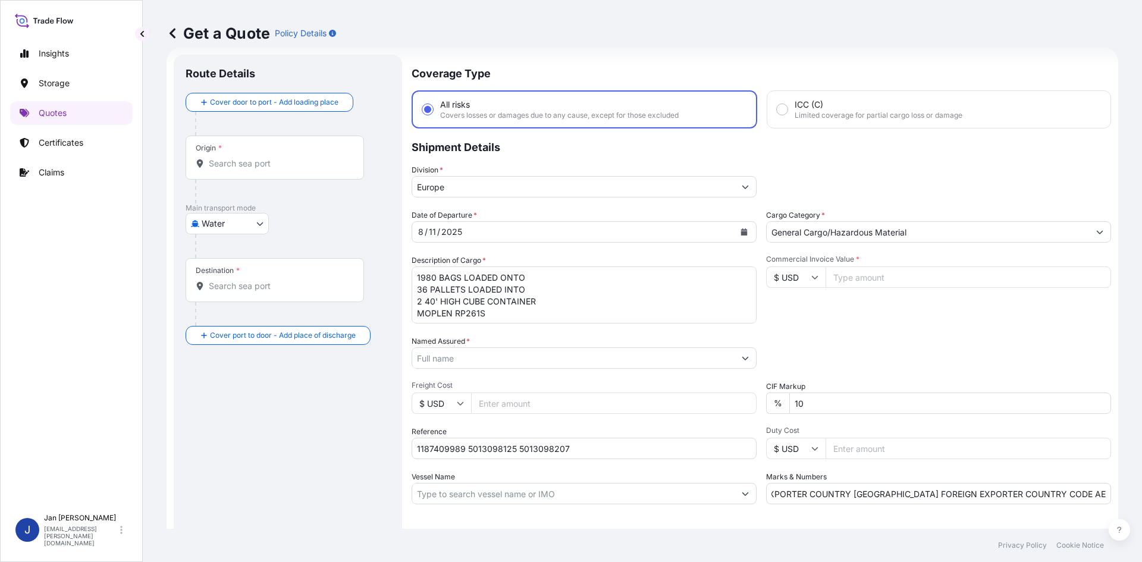
scroll to position [0, 0]
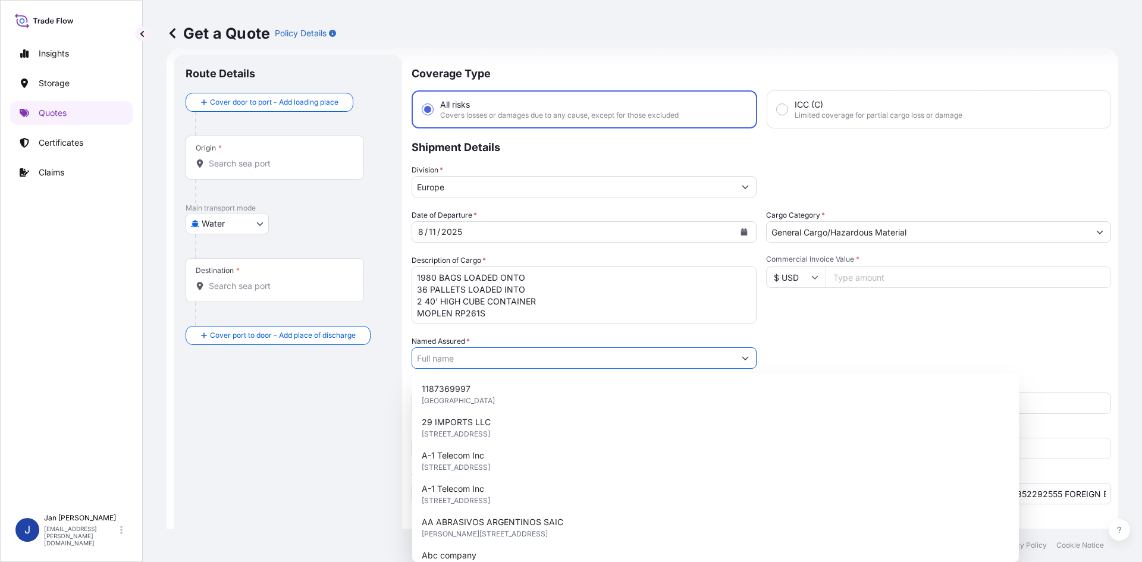
click at [499, 356] on input "Named Assured *" at bounding box center [573, 357] width 322 height 21
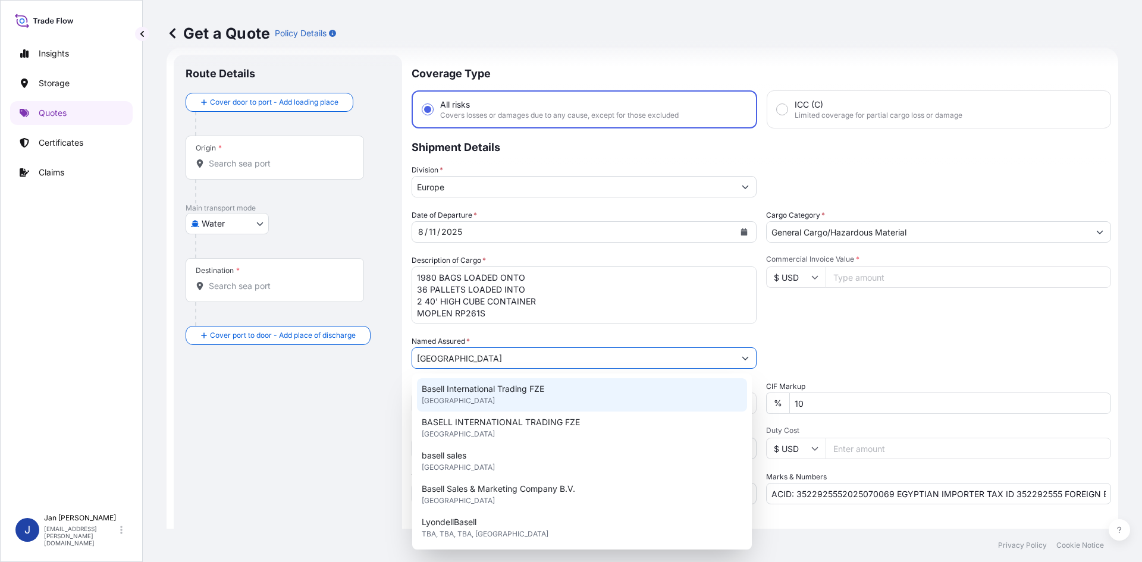
click at [507, 390] on span "Basell International Trading FZE" at bounding box center [483, 389] width 123 height 12
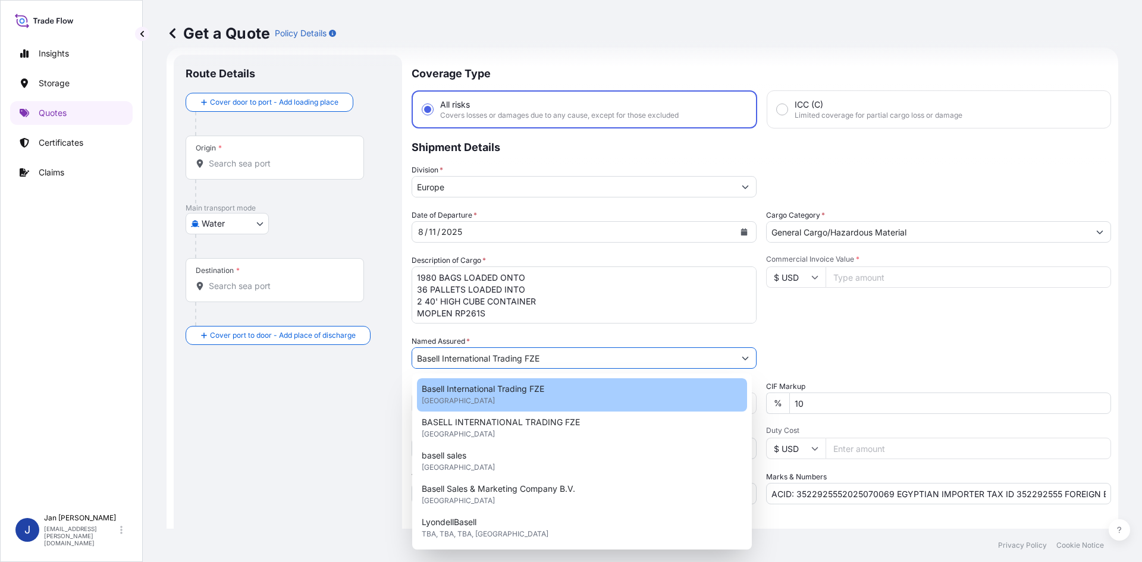
type input "Basell International Trading FZE"
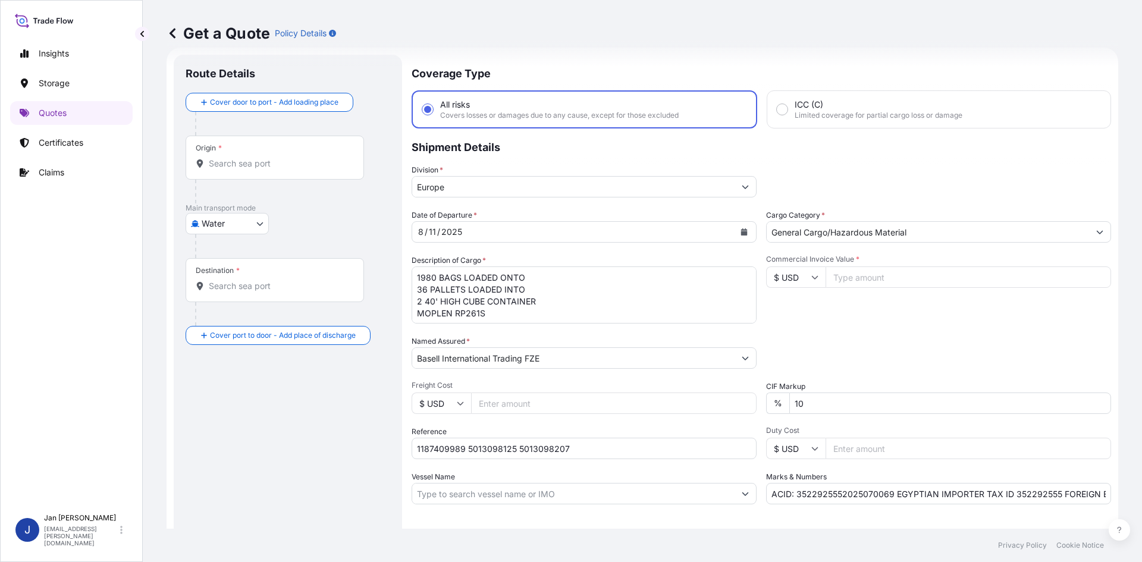
click at [874, 307] on div "Commercial Invoice Value * $ USD" at bounding box center [938, 289] width 345 height 69
click at [233, 168] on input "Origin *" at bounding box center [279, 164] width 140 height 12
paste input "[GEOGRAPHIC_DATA]"
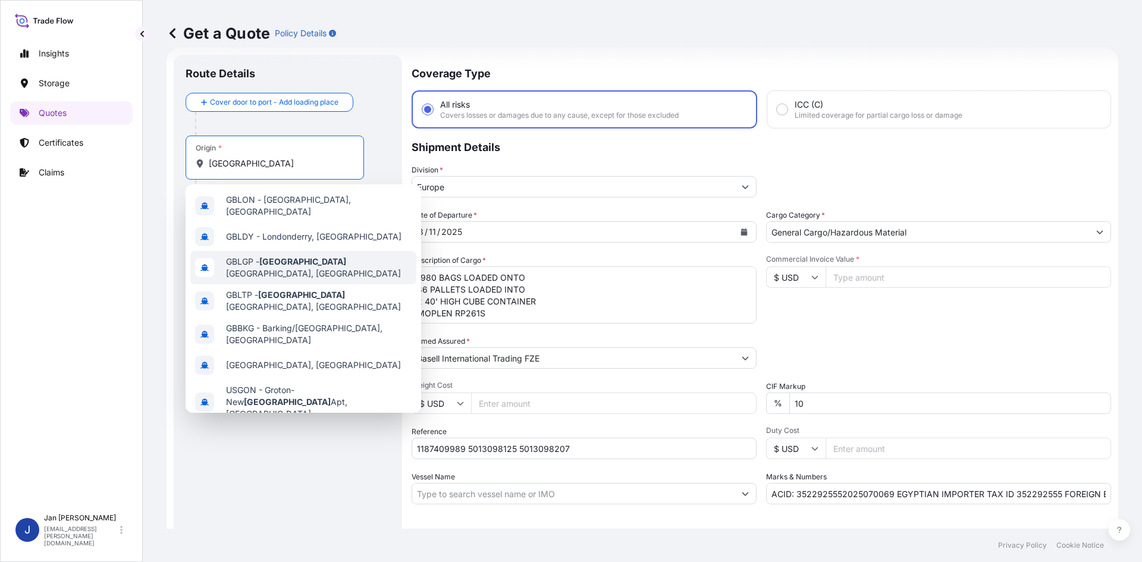
click at [311, 258] on span "GBLGP - [GEOGRAPHIC_DATA], [GEOGRAPHIC_DATA]" at bounding box center [319, 268] width 186 height 24
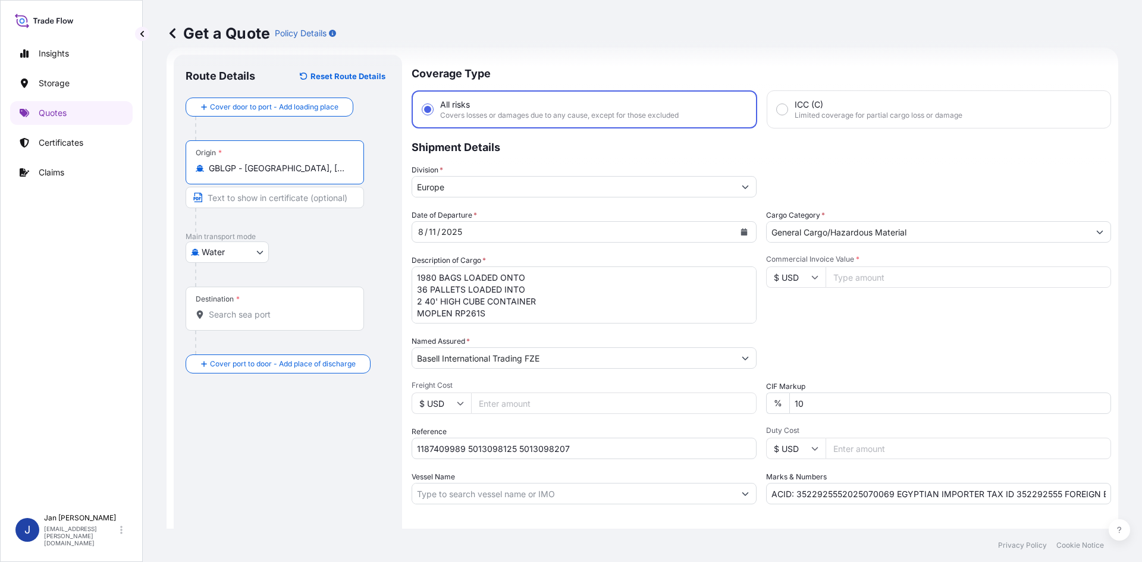
type input "GBLGP - [GEOGRAPHIC_DATA], [GEOGRAPHIC_DATA]"
click at [317, 225] on div at bounding box center [279, 220] width 169 height 24
click at [262, 302] on div "Destination *" at bounding box center [275, 309] width 178 height 44
click at [262, 309] on input "Destination *" at bounding box center [279, 315] width 140 height 12
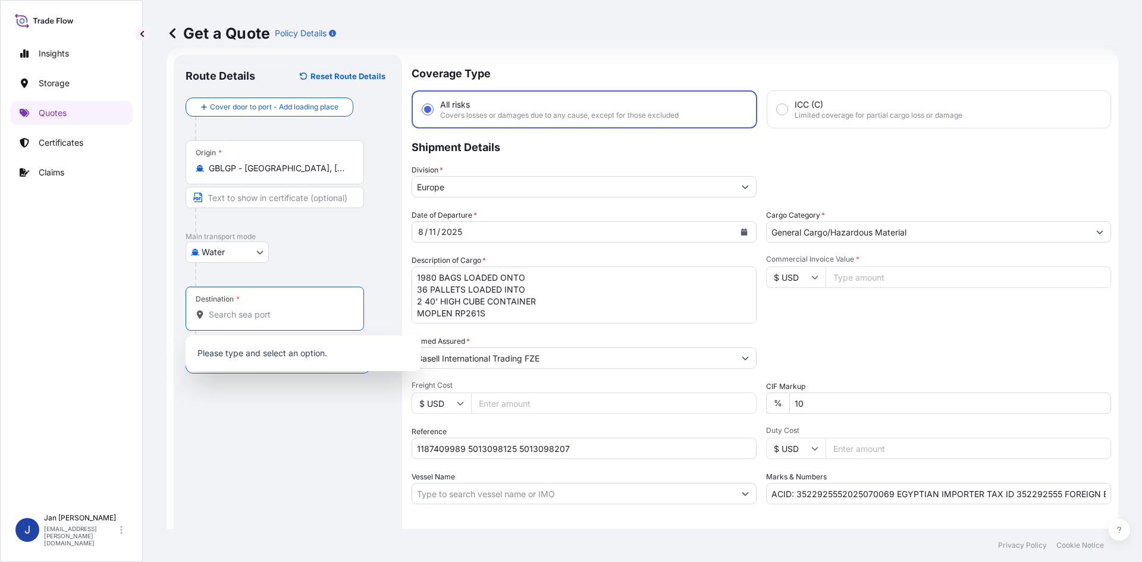
paste input "SAID"
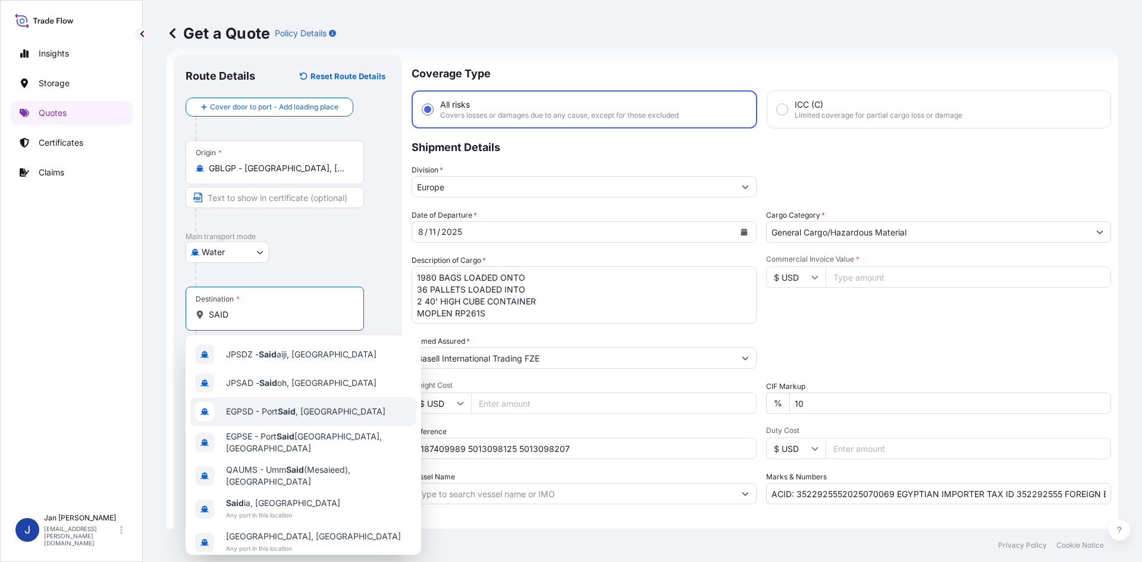
click at [291, 418] on div "EGPSD - [GEOGRAPHIC_DATA] , [GEOGRAPHIC_DATA]" at bounding box center [303, 411] width 226 height 29
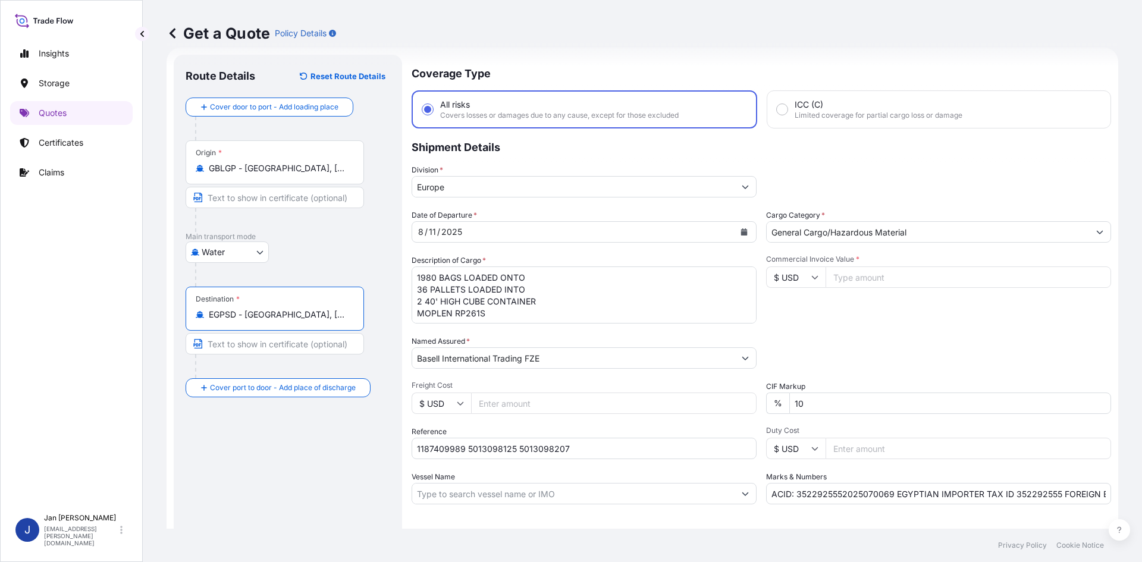
type input "EGPSD - [GEOGRAPHIC_DATA], [GEOGRAPHIC_DATA]"
click at [280, 465] on div "Route Details Reset Route Details Cover door to port - Add loading place Place …" at bounding box center [288, 324] width 205 height 515
click at [873, 269] on input "Commercial Invoice Value *" at bounding box center [969, 277] width 286 height 21
paste input "1187409989"
click at [840, 308] on div "Commercial Invoice Value * $ USD 1187409989" at bounding box center [938, 289] width 345 height 69
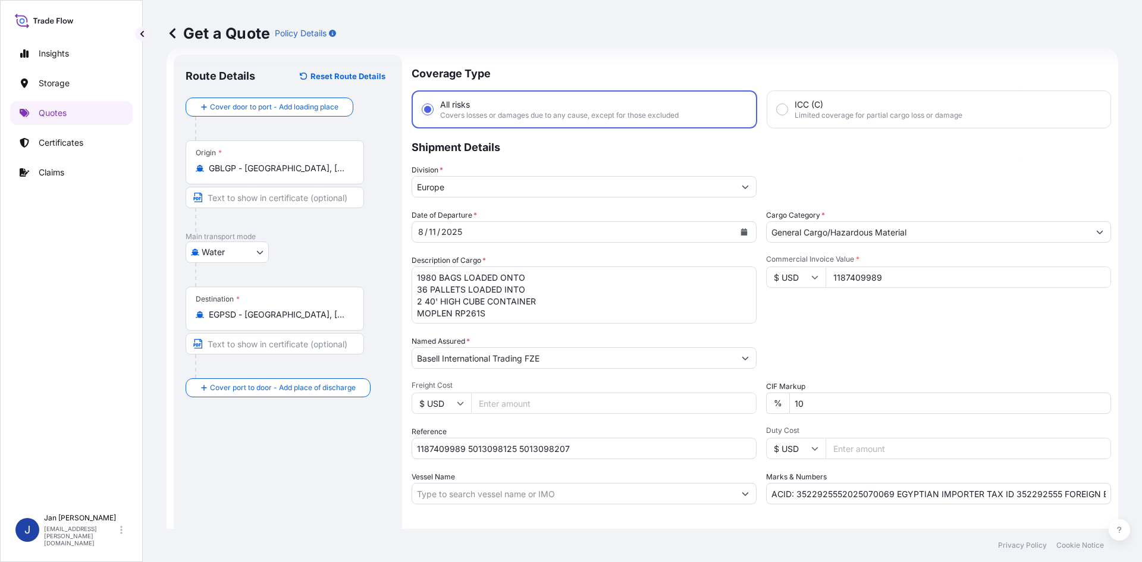
drag, startPoint x: 919, startPoint y: 268, endPoint x: 853, endPoint y: 294, distance: 71.8
click at [820, 283] on div "$ USD 1187409989" at bounding box center [938, 277] width 345 height 21
paste input "59320.90"
type input "59320.90"
click at [865, 329] on div "Date of Departure * [DATE] Cargo Category * General Cargo/Hazardous Material De…" at bounding box center [762, 356] width 700 height 295
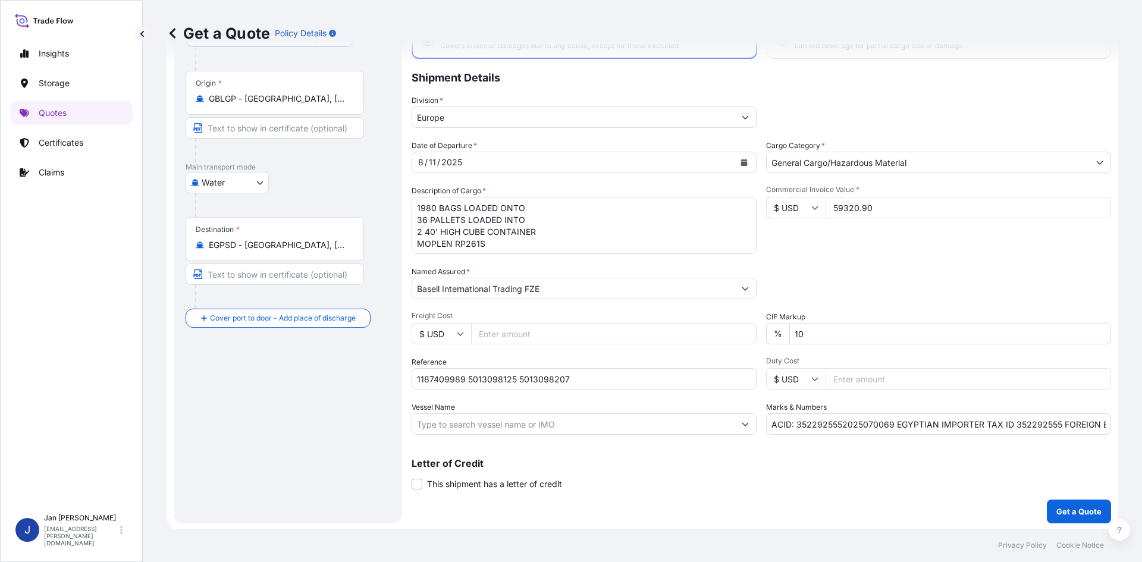
scroll to position [90, 0]
click at [1066, 505] on p "Get a Quote" at bounding box center [1079, 510] width 45 height 12
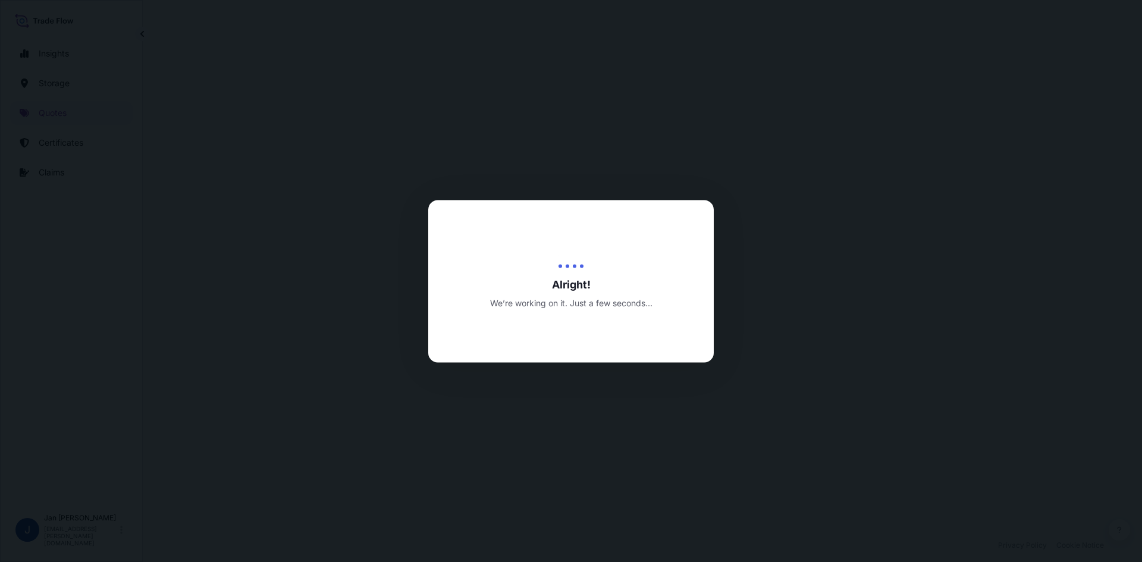
select select "Water"
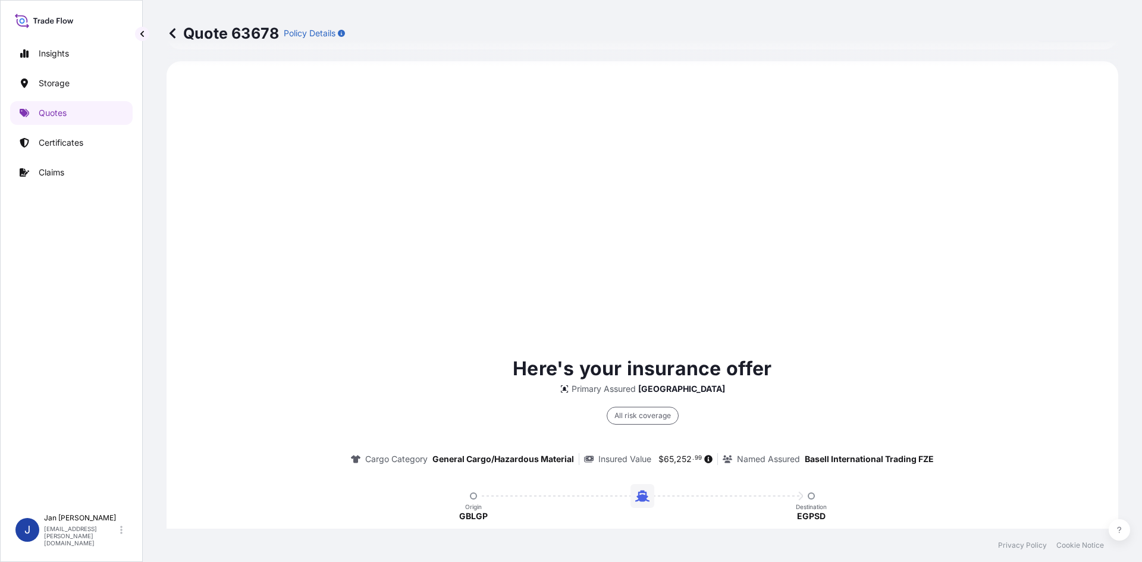
scroll to position [572, 0]
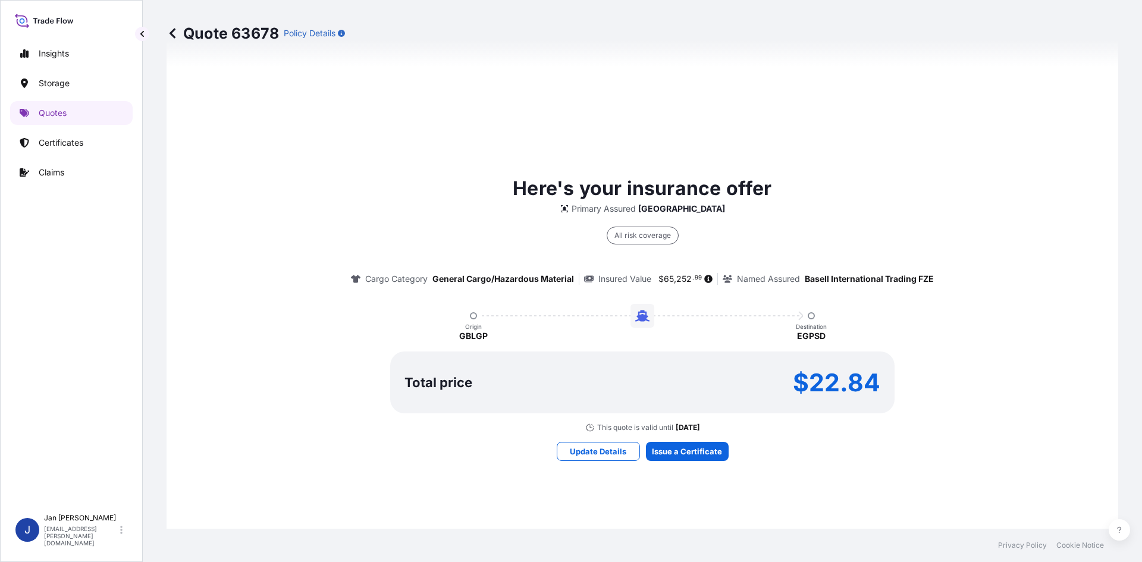
drag, startPoint x: 688, startPoint y: 470, endPoint x: 690, endPoint y: 463, distance: 6.8
click at [688, 470] on div "Here's your insurance offer Primary Assured [GEOGRAPHIC_DATA] All risk coverage…" at bounding box center [642, 317] width 919 height 839
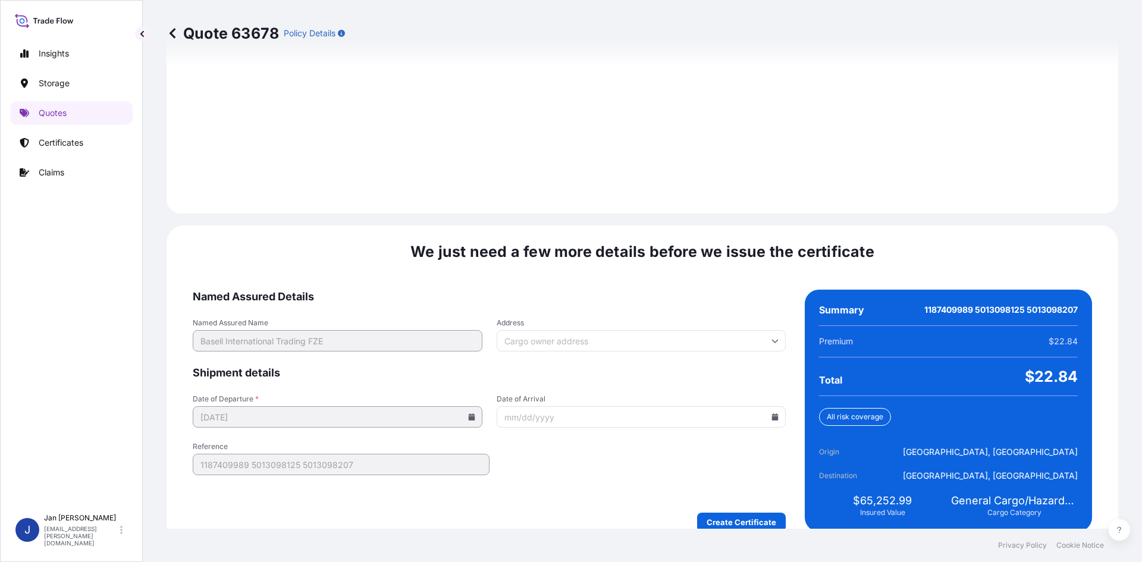
scroll to position [1645, 0]
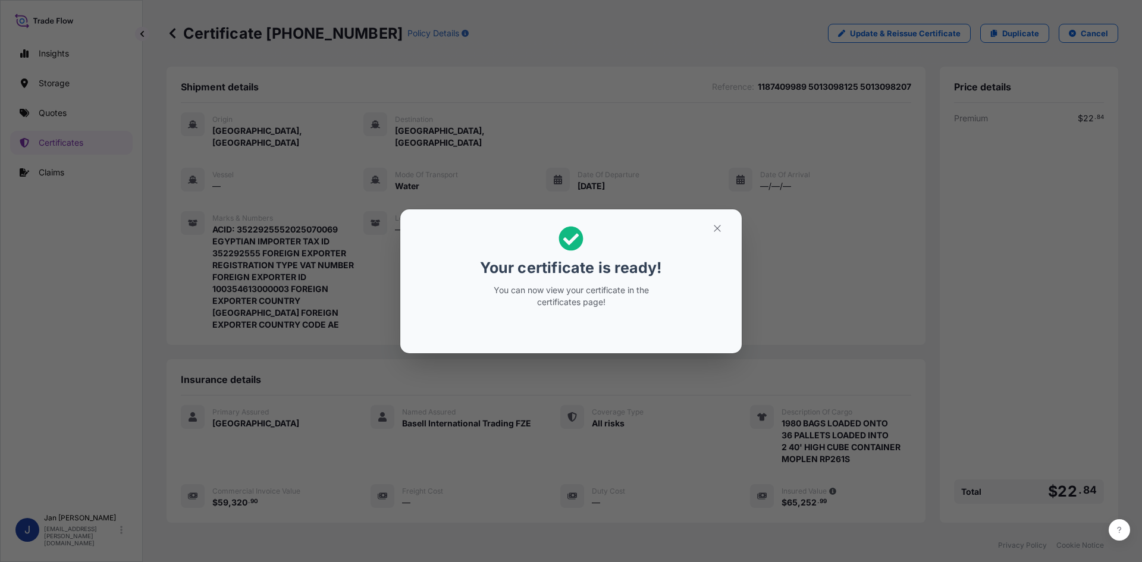
click at [840, 276] on div "Your certificate is ready! You can now view your certificate in the certificate…" at bounding box center [571, 281] width 1142 height 562
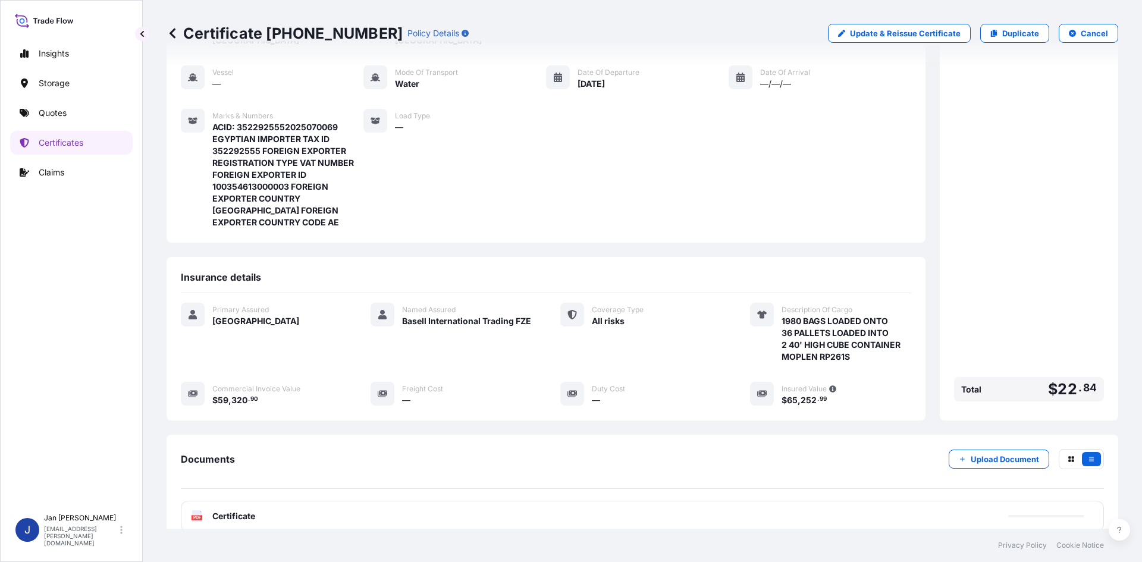
scroll to position [194, 0]
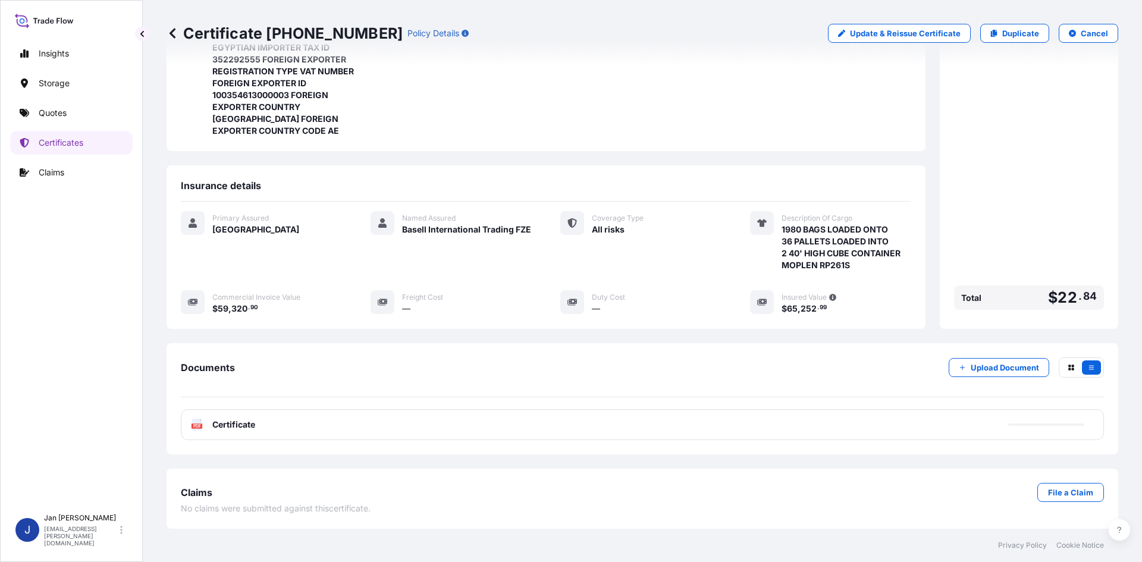
click at [510, 433] on div "PDF Certificate" at bounding box center [642, 424] width 923 height 31
drag, startPoint x: 707, startPoint y: 410, endPoint x: 658, endPoint y: 400, distance: 50.5
click at [705, 411] on div "PDF Certificate" at bounding box center [642, 424] width 923 height 31
click at [569, 405] on div "Documents Upload Document PDF Certificate Error loading file. Please try again.…" at bounding box center [642, 399] width 923 height 83
drag, startPoint x: 572, startPoint y: 429, endPoint x: 848, endPoint y: 432, distance: 276.1
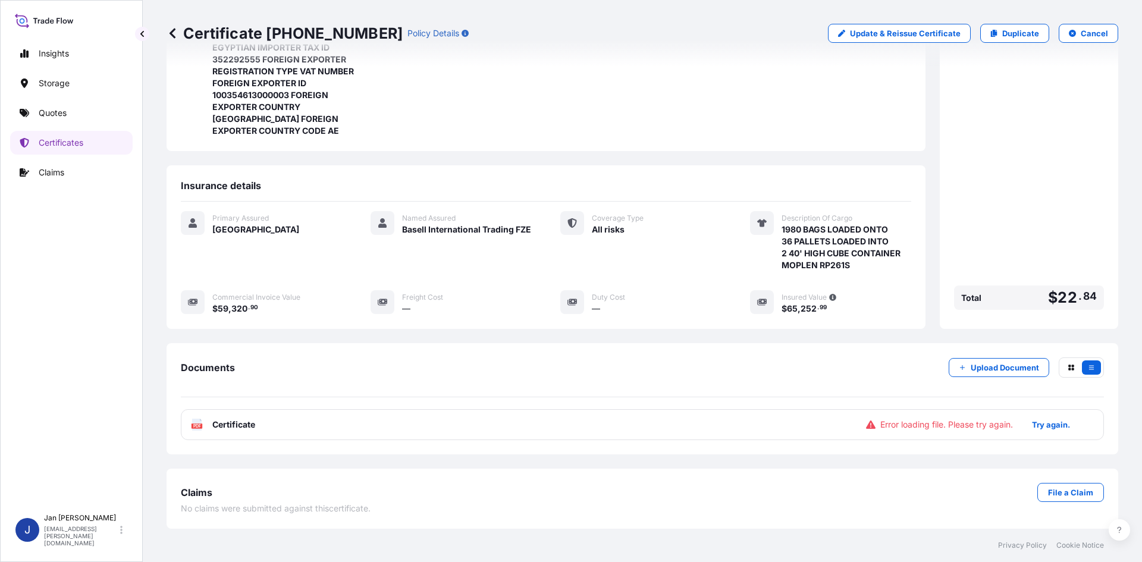
click at [573, 429] on div "PDF Certificate Error loading file. Please try again. Try again." at bounding box center [642, 424] width 923 height 31
click at [1045, 430] on p "Try again." at bounding box center [1051, 425] width 38 height 12
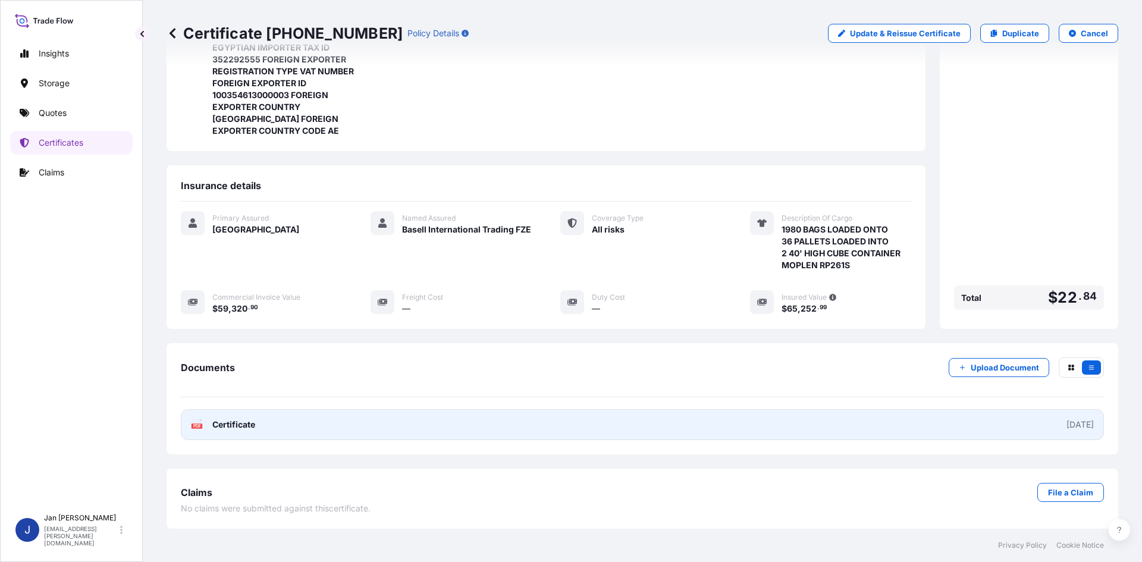
click at [726, 434] on link "PDF Certificate [DATE]" at bounding box center [642, 424] width 923 height 31
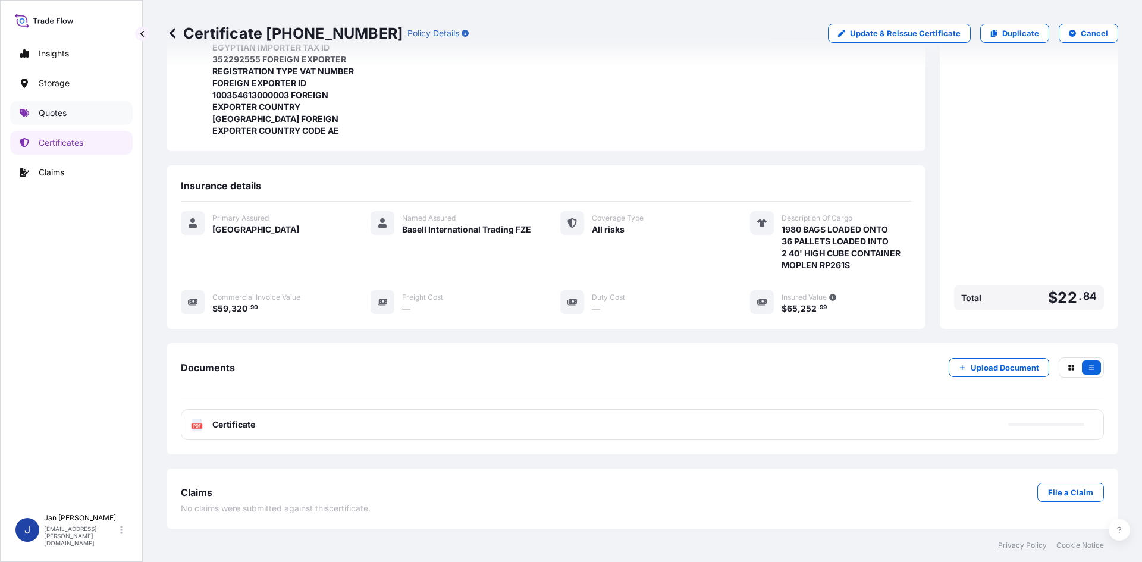
click at [84, 120] on link "Quotes" at bounding box center [71, 113] width 123 height 24
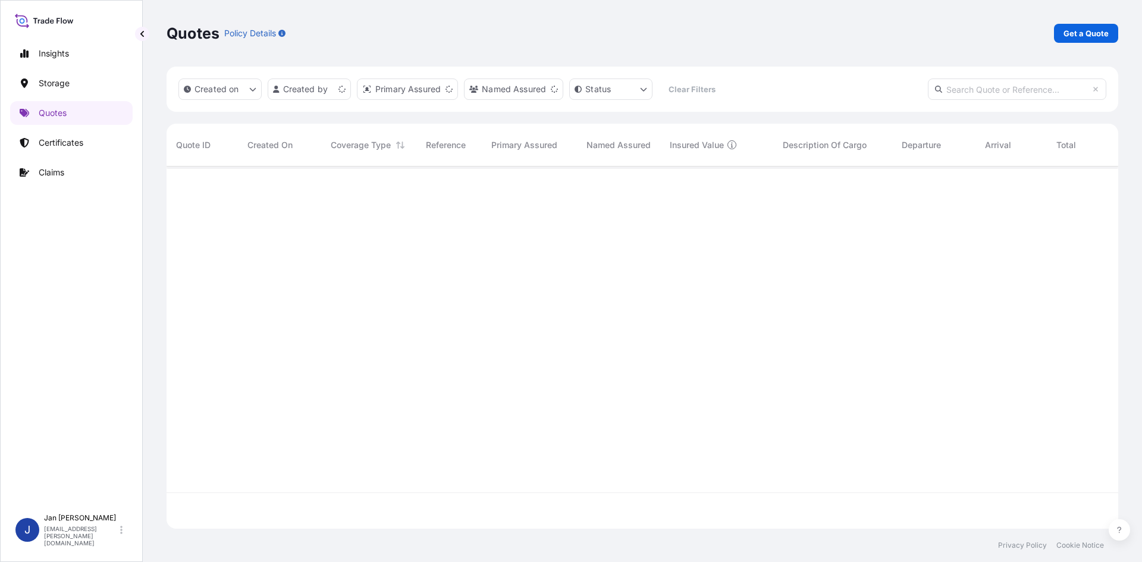
scroll to position [360, 943]
click at [1079, 37] on p "Get a Quote" at bounding box center [1086, 33] width 45 height 12
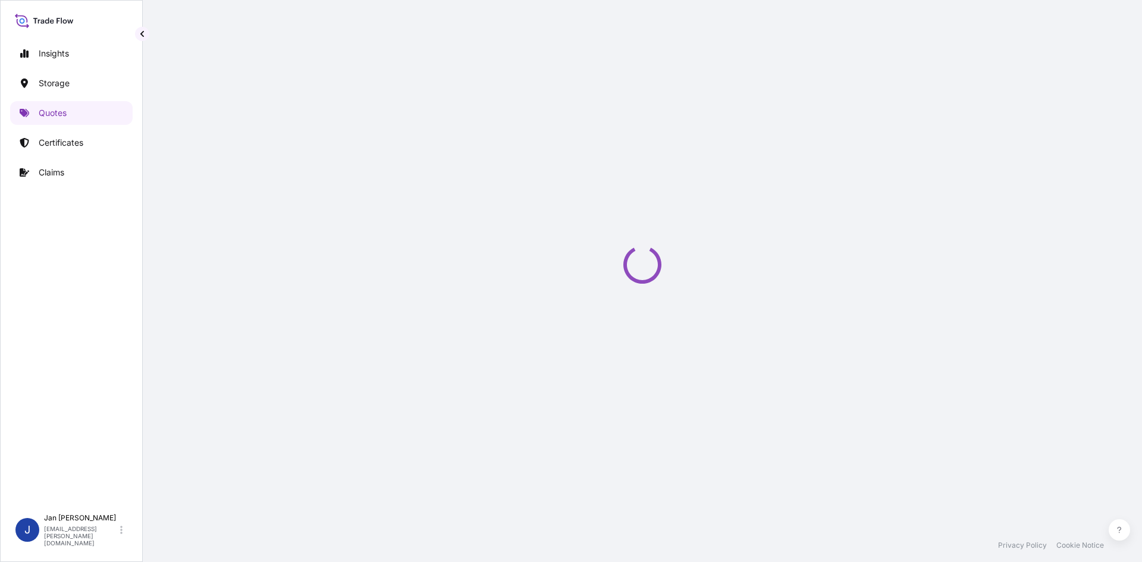
scroll to position [19, 0]
select select "Water"
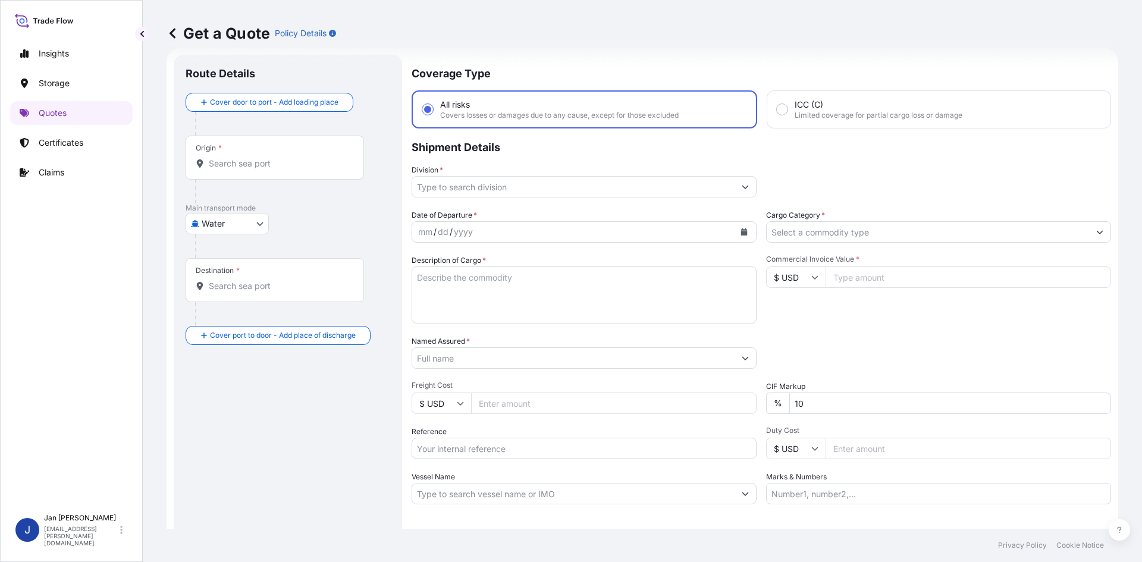
click at [446, 450] on input "Reference" at bounding box center [584, 448] width 345 height 21
paste input "1187412184"
type input "1187412184"
click at [741, 234] on icon "Calendar" at bounding box center [744, 231] width 7 height 7
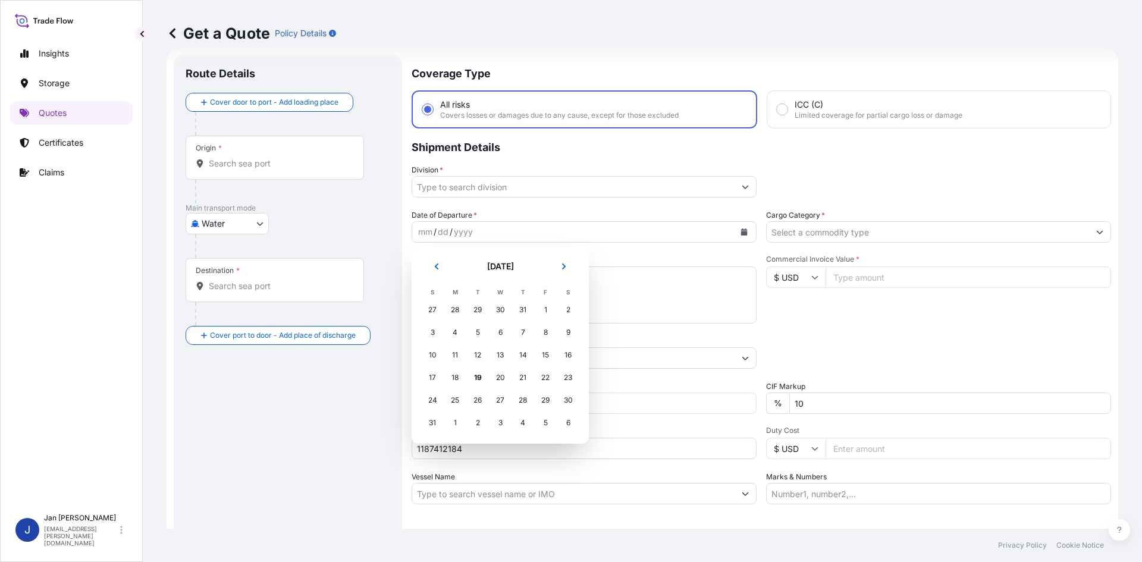
click at [491, 361] on td "13" at bounding box center [500, 355] width 23 height 23
click at [492, 360] on div "13" at bounding box center [500, 354] width 21 height 21
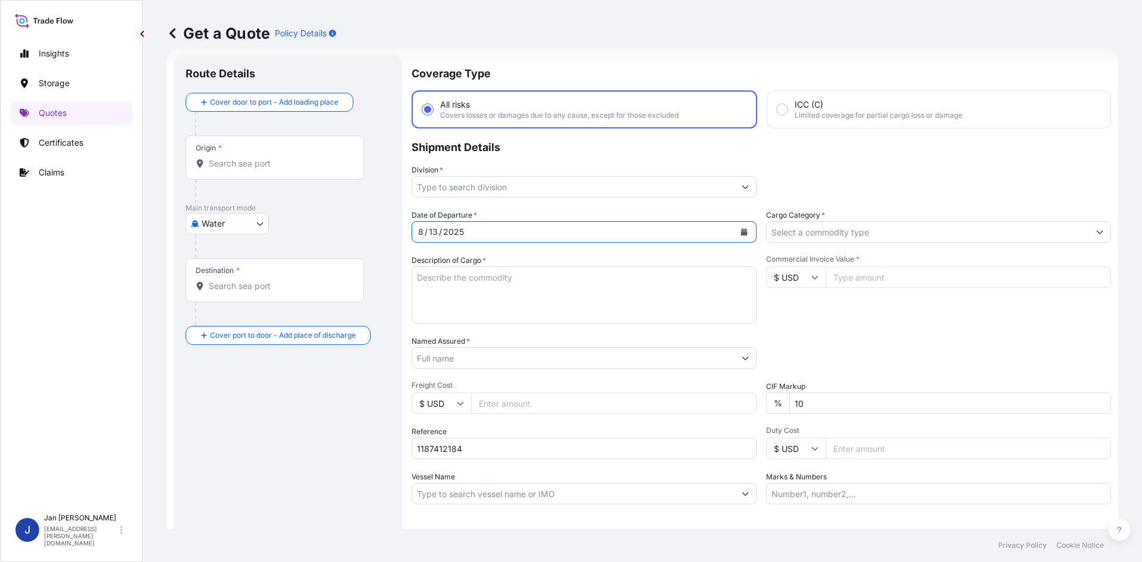
click at [586, 175] on div "Division *" at bounding box center [584, 180] width 345 height 33
click at [579, 183] on input "Division *" at bounding box center [573, 186] width 322 height 21
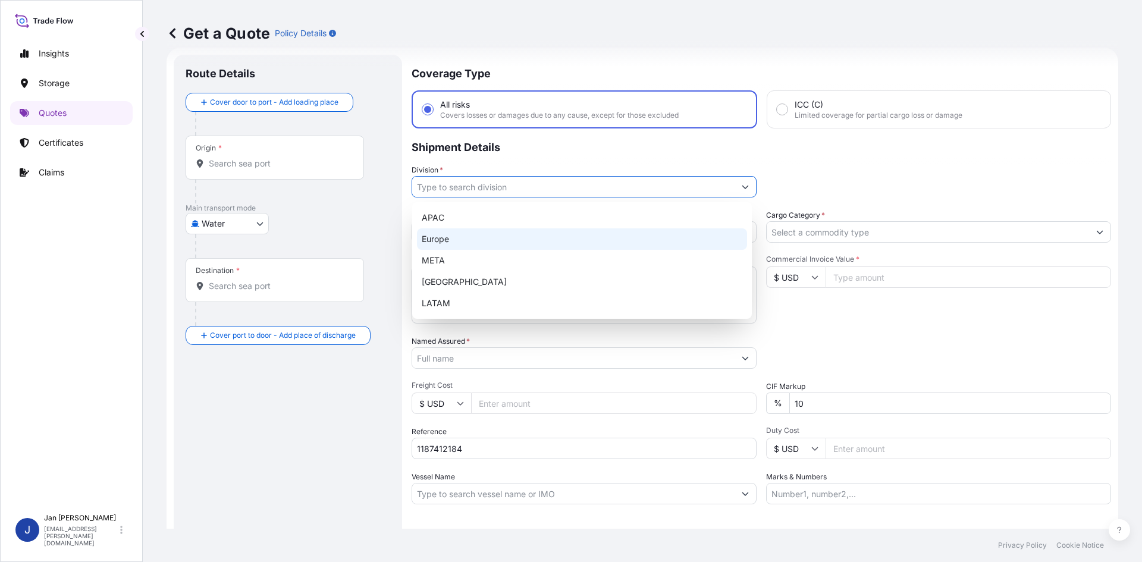
click at [504, 248] on div "Europe" at bounding box center [582, 238] width 330 height 21
type input "Europe"
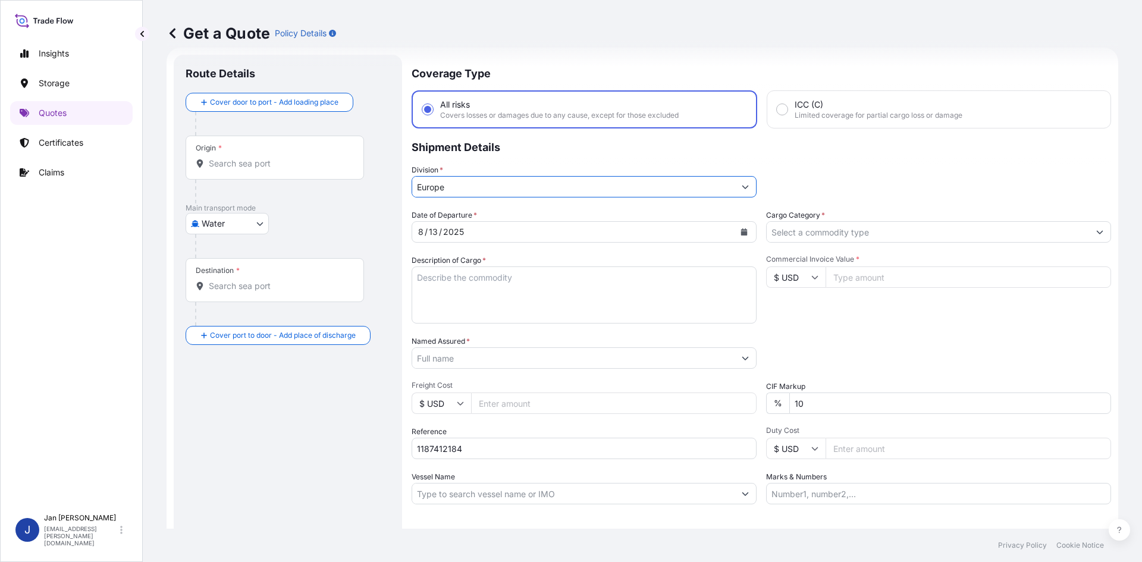
click at [880, 228] on input "Cargo Category *" at bounding box center [928, 231] width 322 height 21
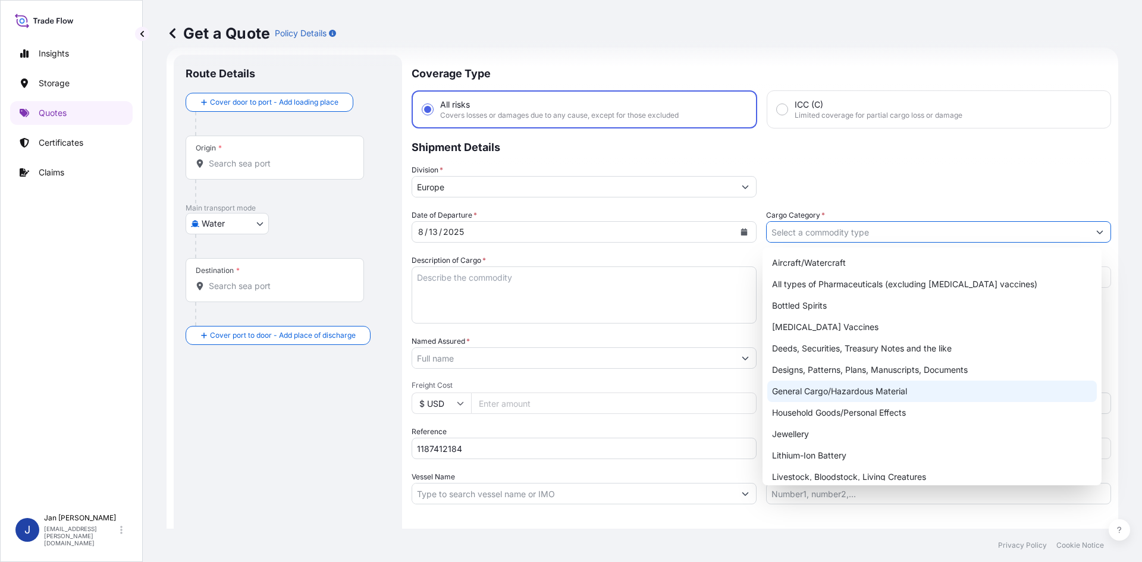
click at [832, 386] on div "General Cargo/Hazardous Material" at bounding box center [932, 391] width 330 height 21
type input "General Cargo/Hazardous Material"
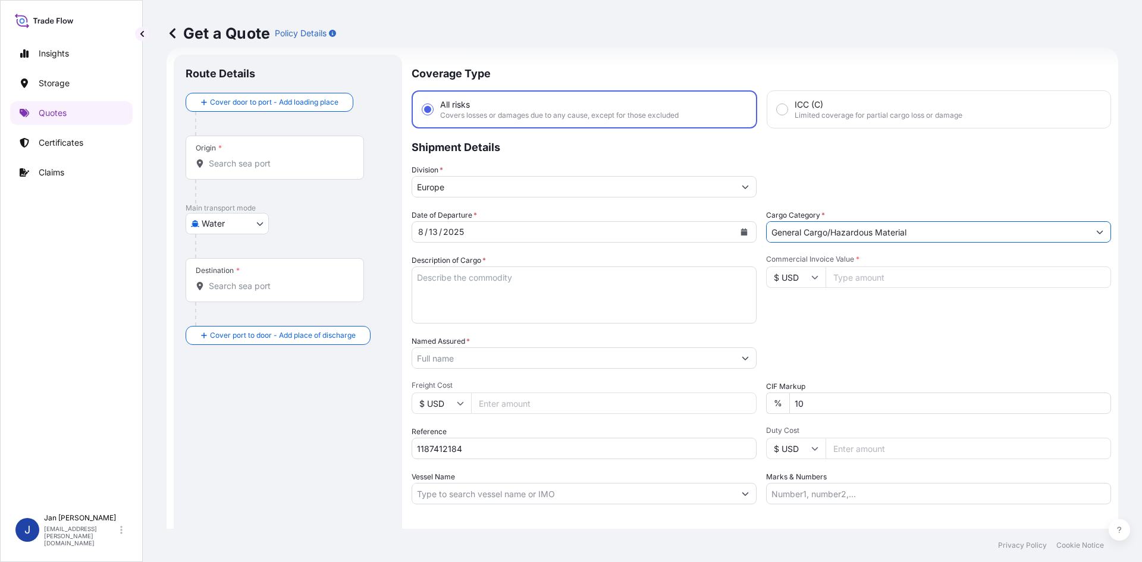
click at [595, 363] on input "Named Assured *" at bounding box center [573, 357] width 322 height 21
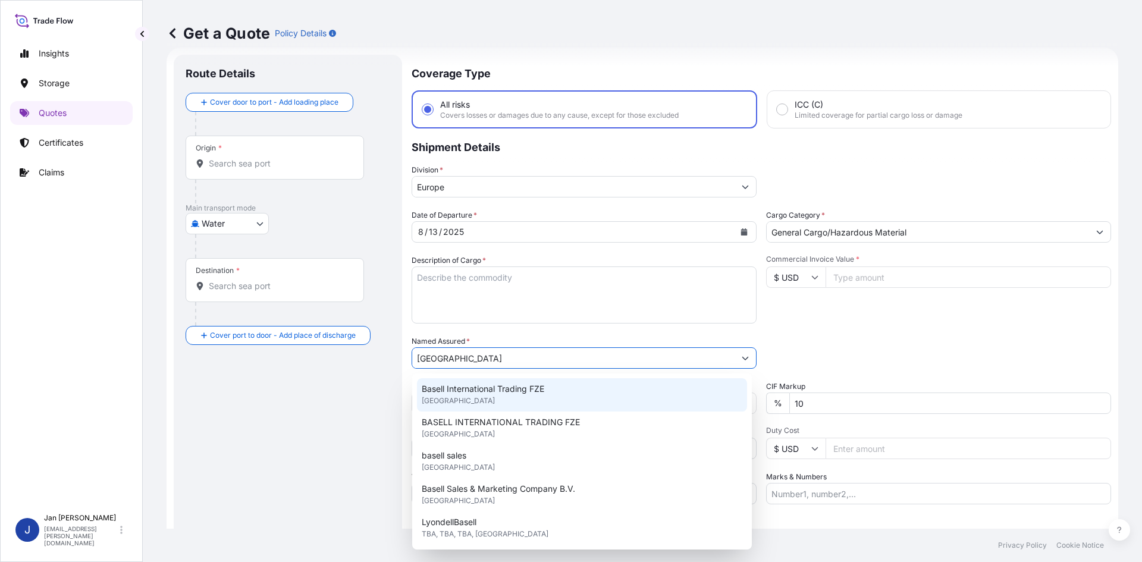
click at [531, 405] on div "Basell International Trading FZE [GEOGRAPHIC_DATA]" at bounding box center [582, 394] width 330 height 33
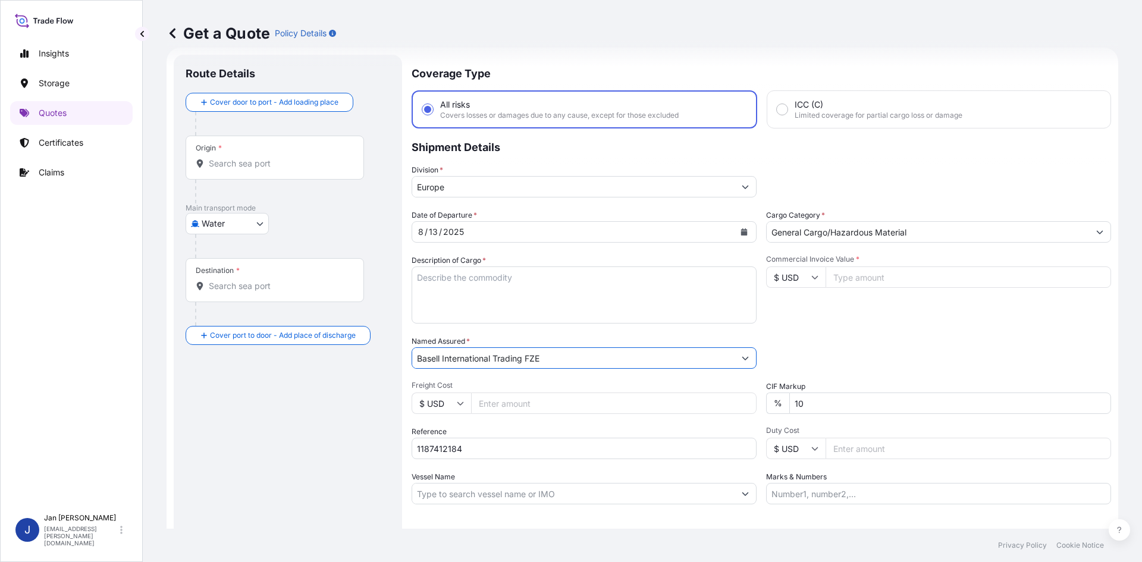
type input "Basell International Trading FZE"
click at [849, 318] on div "Commercial Invoice Value * $ USD" at bounding box center [938, 289] width 345 height 69
click at [473, 447] on input "1187412184" at bounding box center [584, 448] width 345 height 21
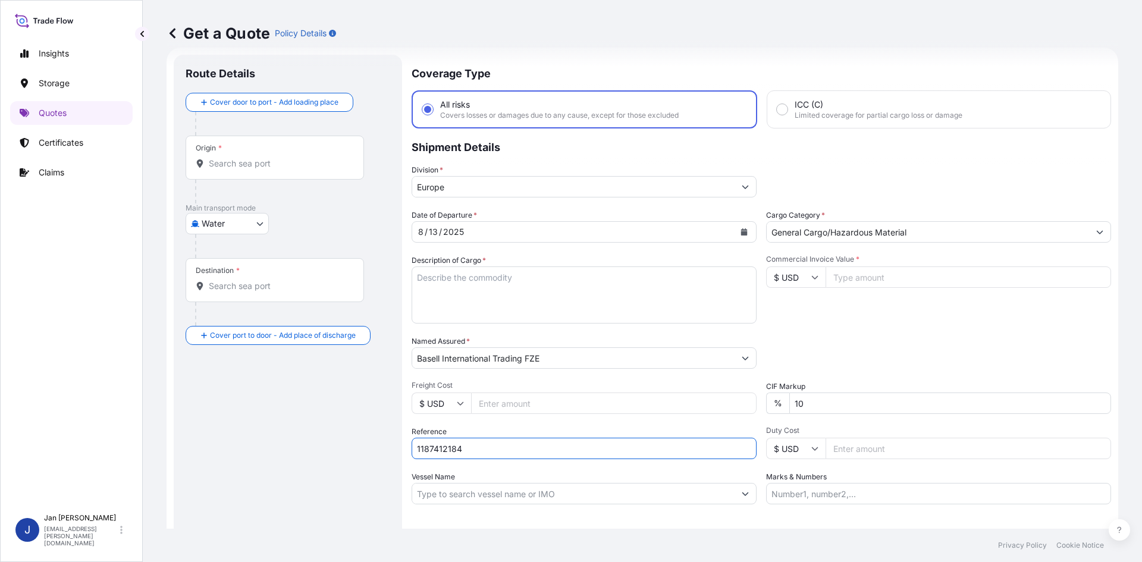
paste input "5013170003"
drag, startPoint x: 614, startPoint y: 444, endPoint x: 484, endPoint y: 453, distance: 130.6
click at [614, 444] on input "1187412184 5013170003" at bounding box center [584, 448] width 345 height 21
paste input "5013168758"
click at [475, 449] on input "1187412184 5013170003 5013168758" at bounding box center [584, 448] width 345 height 21
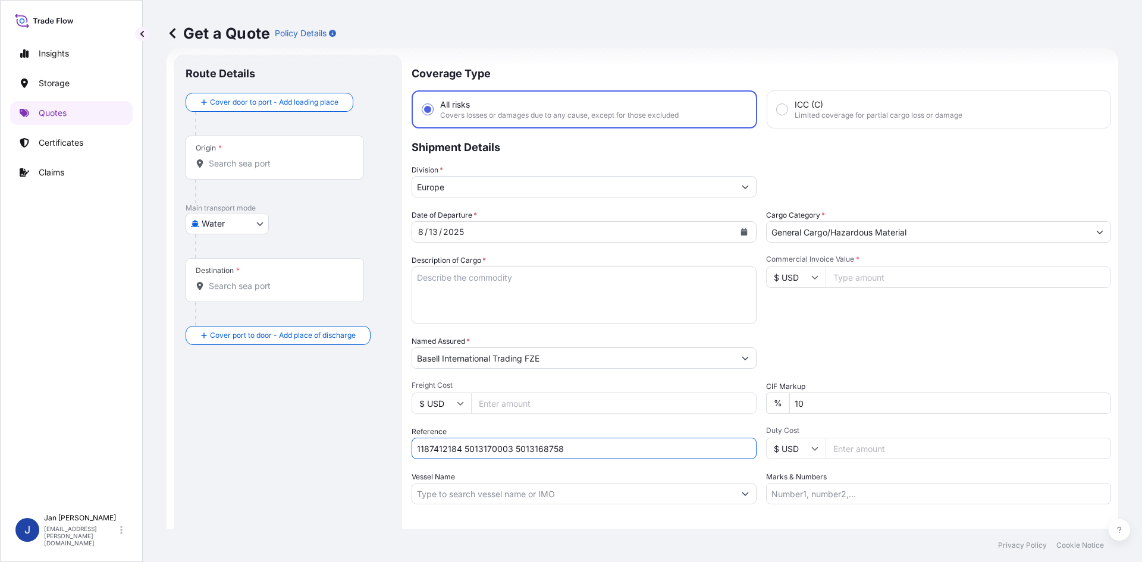
click at [475, 449] on input "1187412184 5013170003 5013168758" at bounding box center [584, 448] width 345 height 21
type input "1187412184 5013170003 5013168758"
click at [876, 274] on input "Commercial Invoice Value *" at bounding box center [969, 277] width 286 height 21
paste input "40518.65"
type input "40518.65"
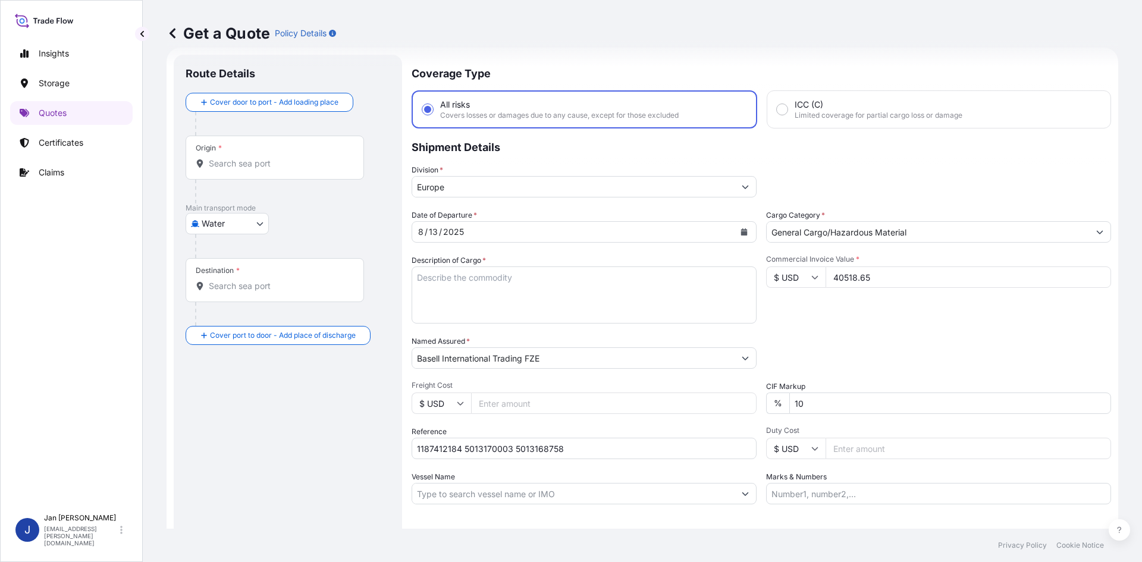
click at [812, 277] on icon at bounding box center [815, 278] width 7 height 4
click at [791, 311] on div "€ EUR" at bounding box center [792, 310] width 50 height 23
type input "€ EUR"
click at [904, 321] on div "Commercial Invoice Value * € EUR 40518.65" at bounding box center [938, 289] width 345 height 69
drag, startPoint x: 510, startPoint y: 290, endPoint x: 425, endPoint y: 297, distance: 85.4
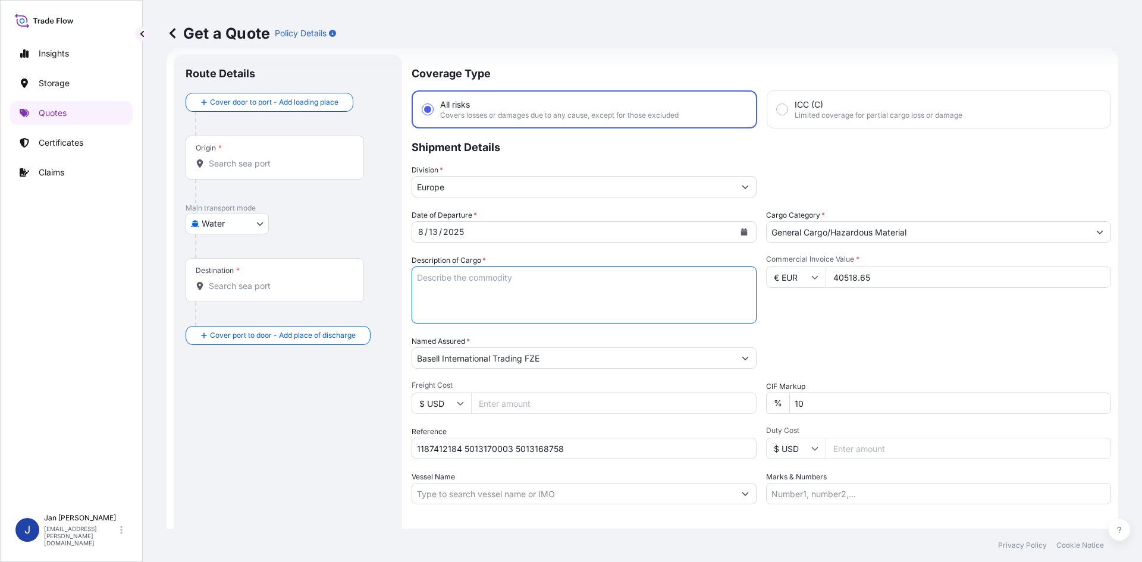
click at [510, 290] on textarea "Description of Cargo *" at bounding box center [584, 295] width 345 height 57
paste textarea "BAGS LOADED ONTO 18 PALLETS LOADED INTO 1 40' HIGH CUBE CONTAINER MOPLEN EP3307"
click at [419, 280] on textarea "BAGS LOADED ONTO 18 PALLETS LOADED INTO 1 40' HIGH CUBE CONTAINER MOPLEN EP3307" at bounding box center [584, 295] width 345 height 57
type textarea "990 BAGS LOADED ONTO 18 PALLETS LOADED INTO 1 40' HIGH CUBE CONTAINER MOPLEN EP…"
click at [293, 170] on div "Origin *" at bounding box center [275, 158] width 178 height 44
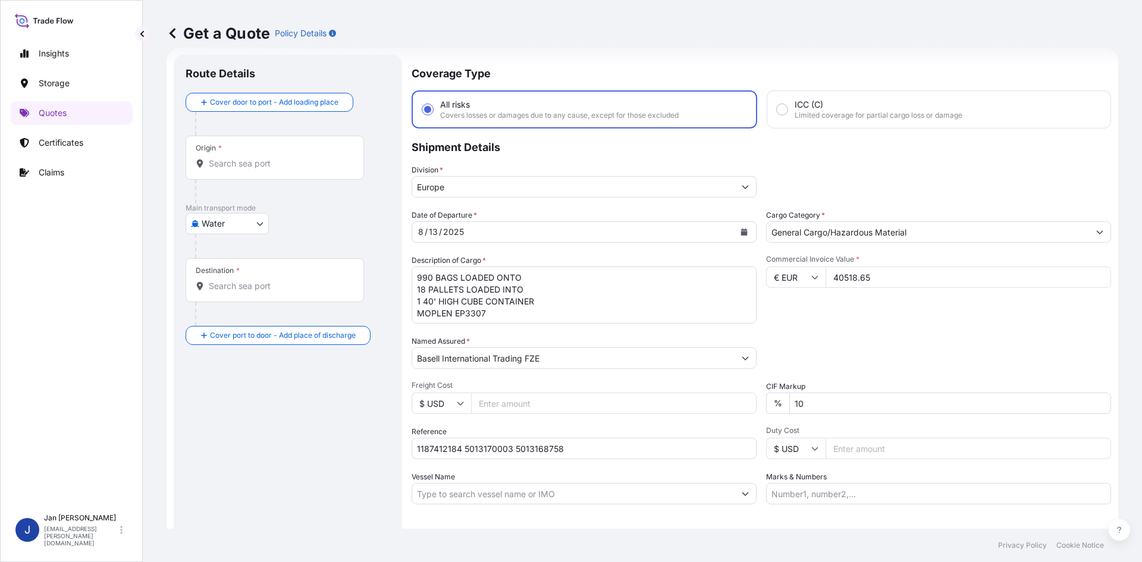
click at [293, 170] on input "Origin *" at bounding box center [279, 164] width 140 height 12
paste input "FOS SUR MER"
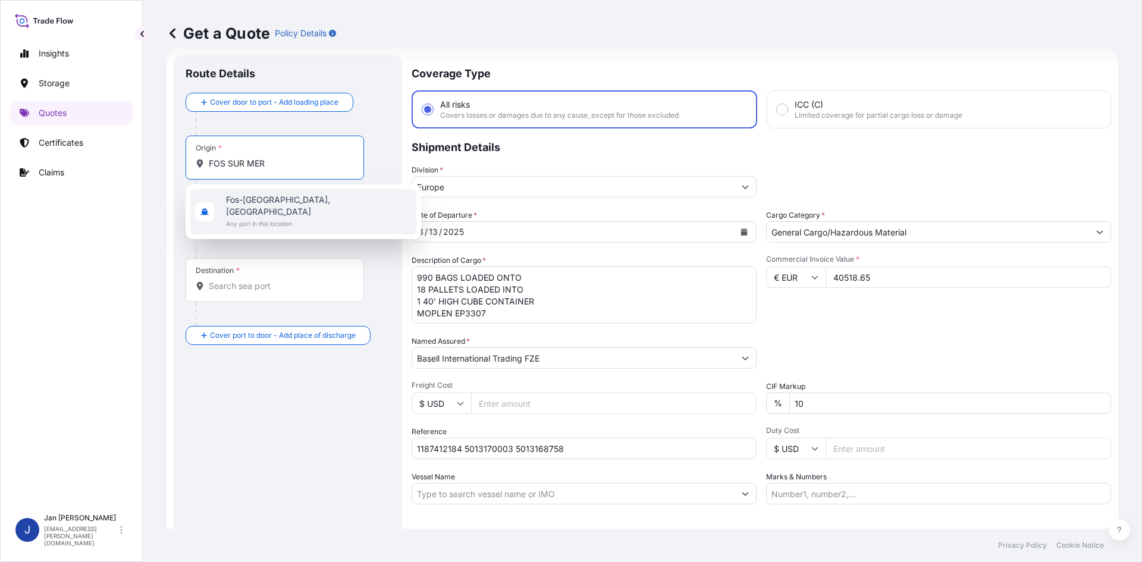
click at [284, 218] on span "Any port in this location" at bounding box center [319, 224] width 186 height 12
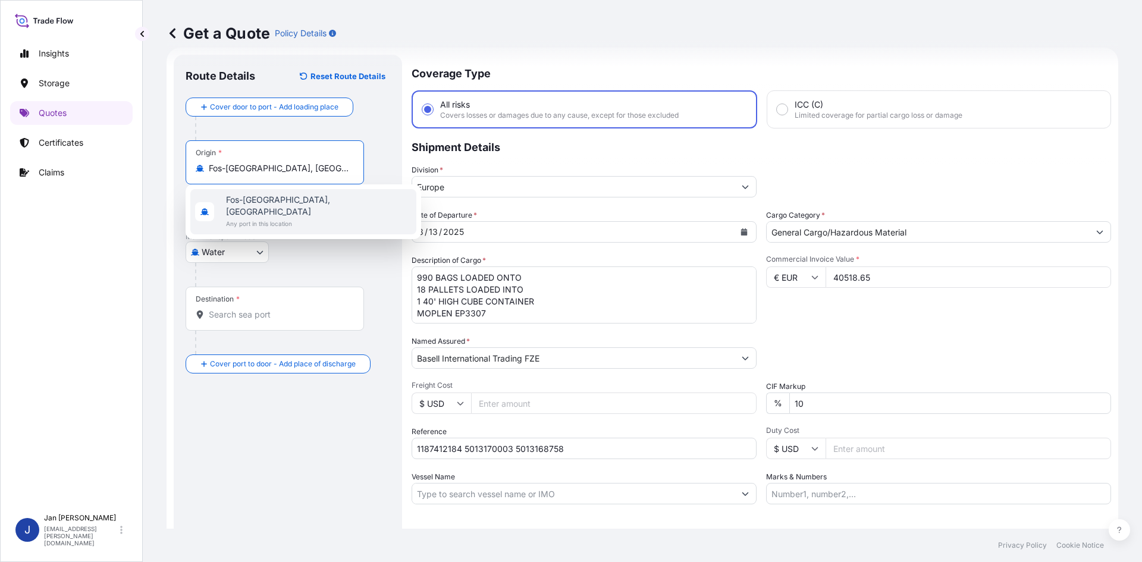
type input "Fos-[GEOGRAPHIC_DATA], [GEOGRAPHIC_DATA]"
click at [332, 231] on div at bounding box center [279, 220] width 169 height 24
click at [314, 322] on div "Destination *" at bounding box center [275, 309] width 178 height 44
click at [314, 321] on input "Destination *" at bounding box center [279, 315] width 140 height 12
paste input "IZMIT"
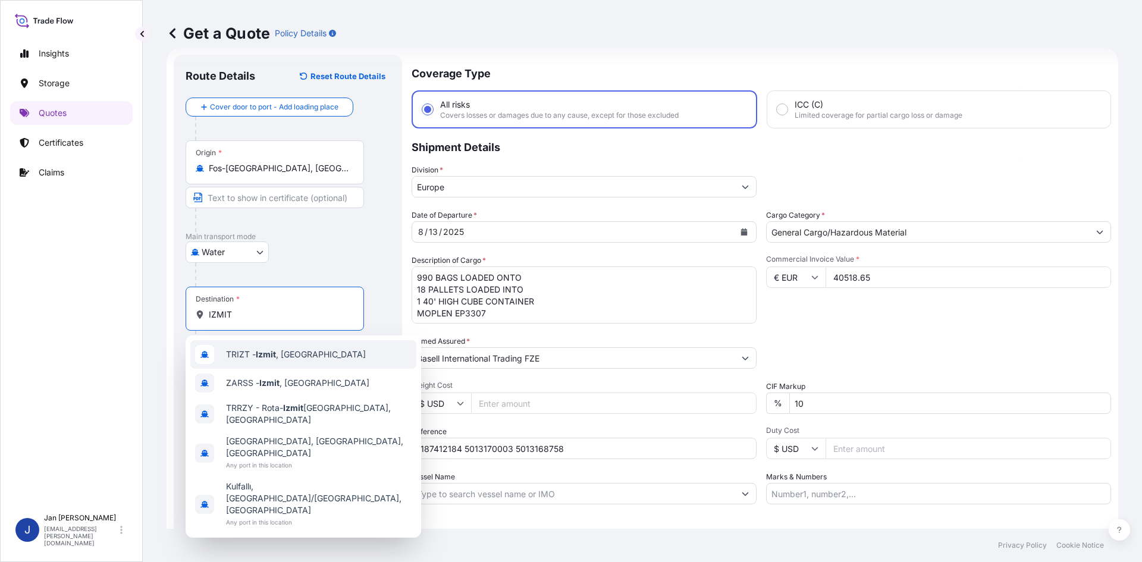
click at [264, 362] on div "TRIZT - [GEOGRAPHIC_DATA] , [GEOGRAPHIC_DATA]" at bounding box center [303, 354] width 226 height 29
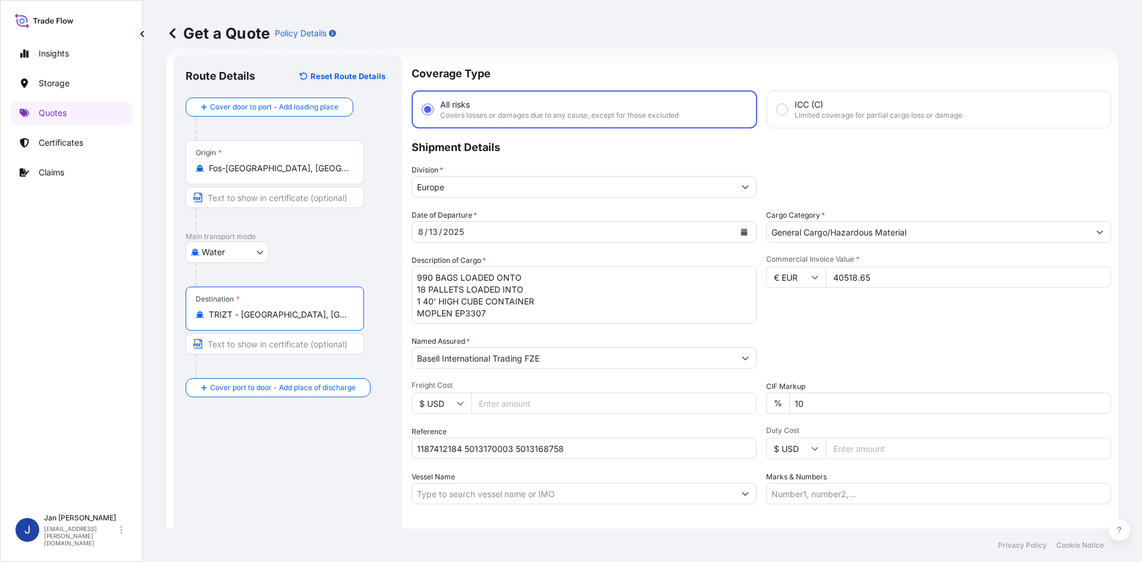
type input "TRIZT - [GEOGRAPHIC_DATA], [GEOGRAPHIC_DATA]"
click at [302, 493] on div "Route Details Reset Route Details Cover door to port - Add loading place Place …" at bounding box center [288, 324] width 205 height 515
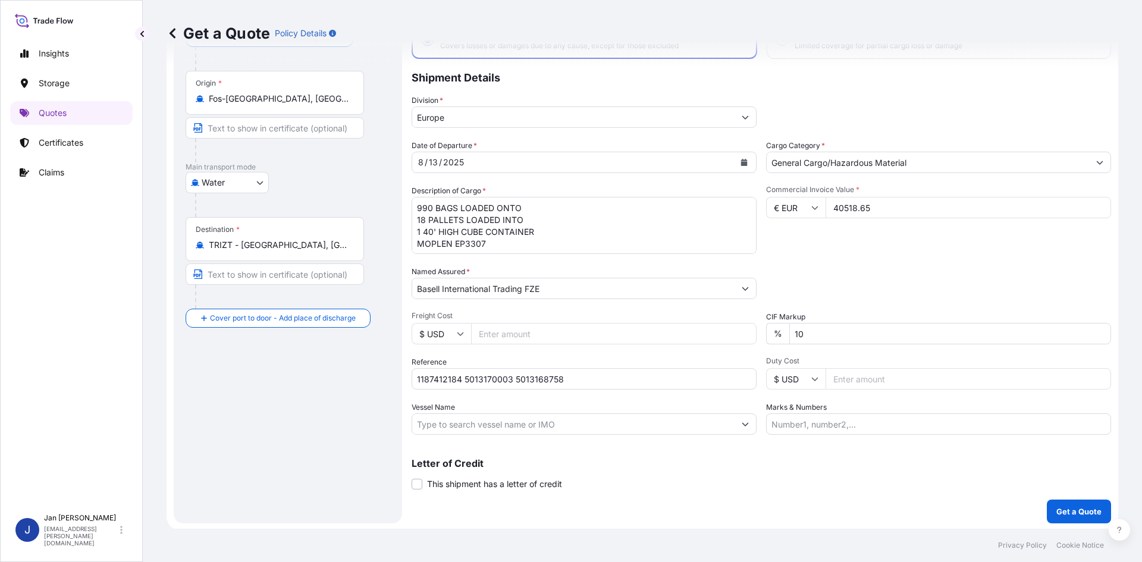
scroll to position [90, 0]
click at [1077, 498] on button "Get a Quote" at bounding box center [1079, 510] width 64 height 24
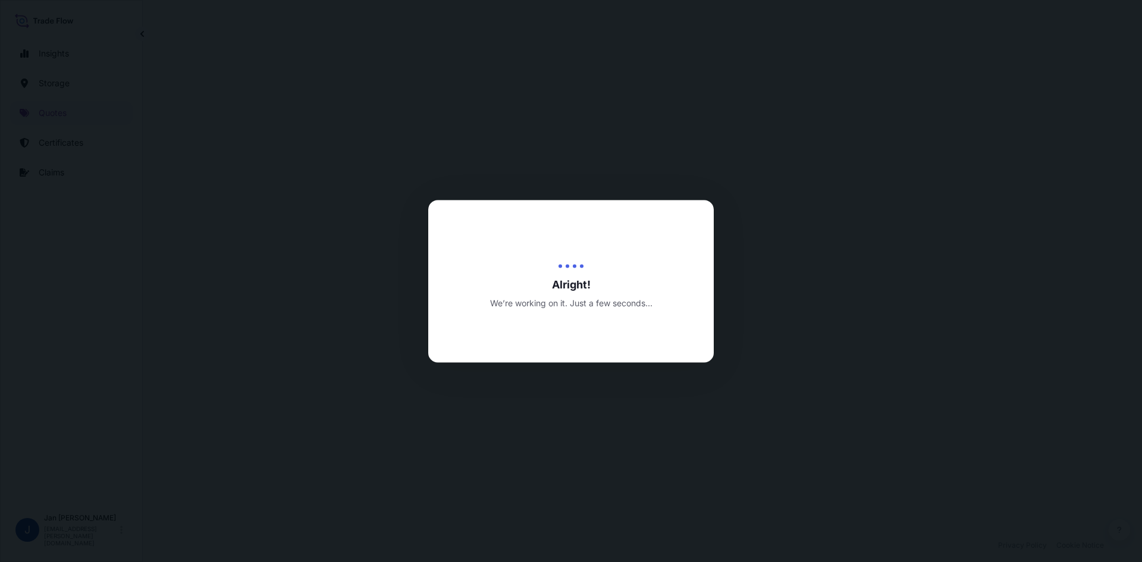
select select "Water"
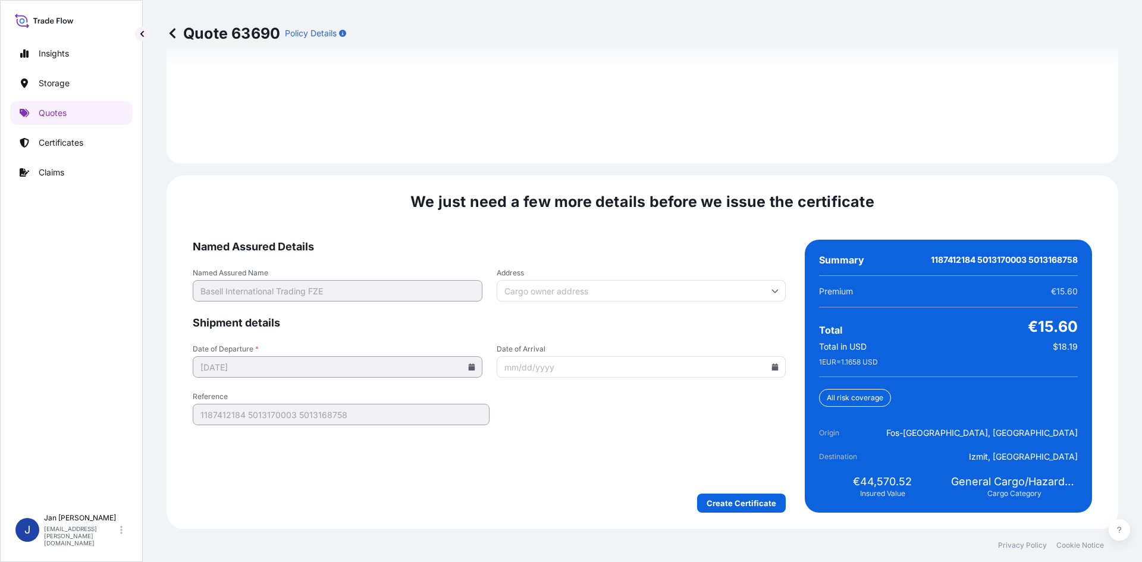
scroll to position [1707, 0]
drag, startPoint x: 716, startPoint y: 491, endPoint x: 717, endPoint y: 499, distance: 7.8
click at [716, 491] on form "Named Assured Details Named Assured Name Basell International Trading FZE Addre…" at bounding box center [489, 375] width 593 height 273
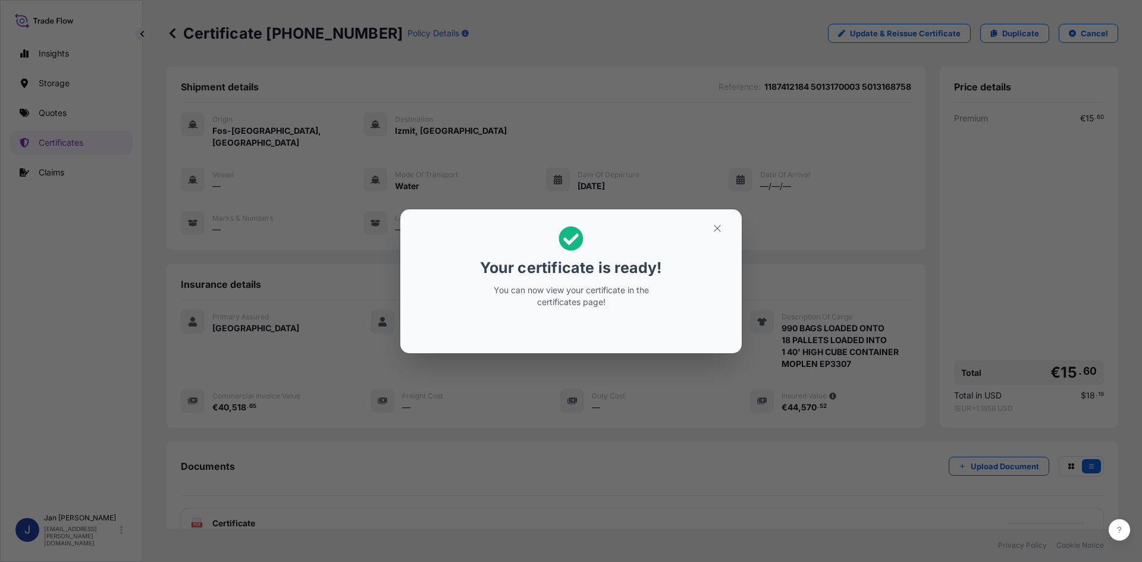
click at [529, 393] on div "Your certificate is ready! You can now view your certificate in the certificate…" at bounding box center [571, 281] width 1142 height 562
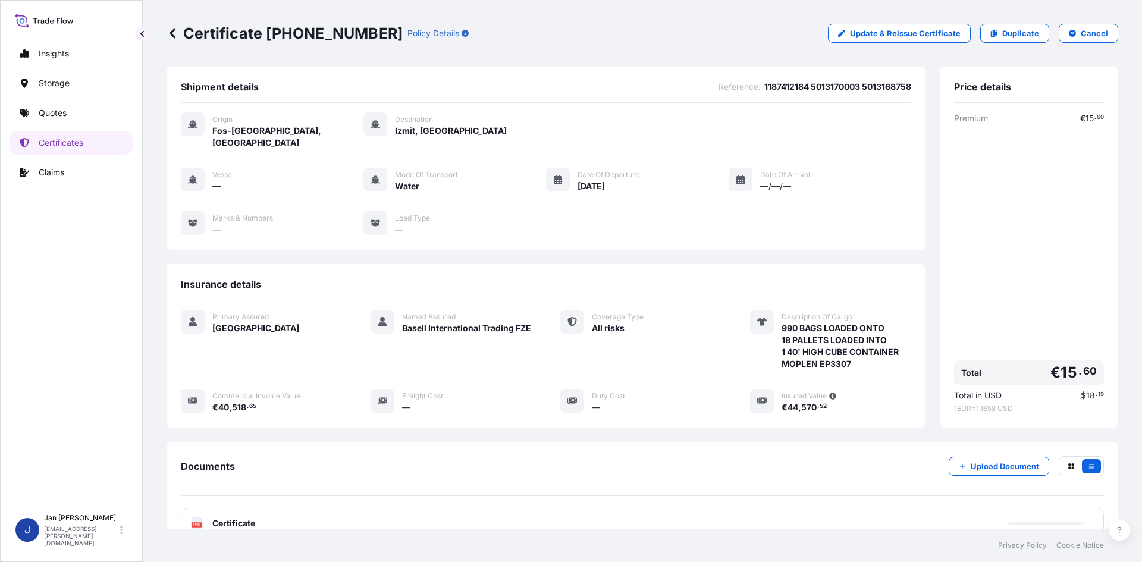
click at [598, 508] on div "PDF Certificate" at bounding box center [642, 523] width 923 height 31
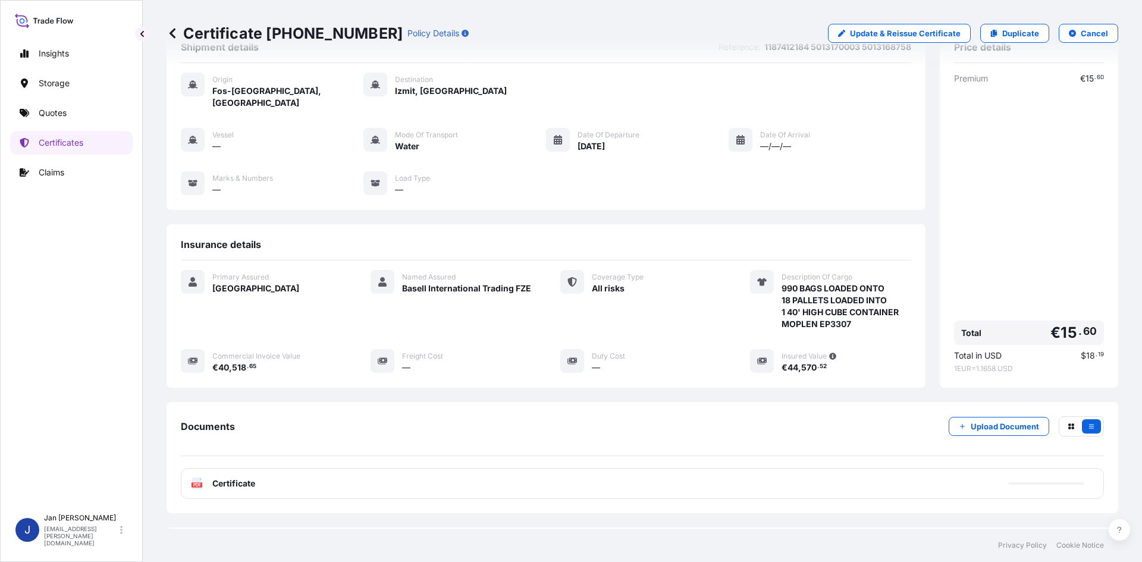
scroll to position [59, 0]
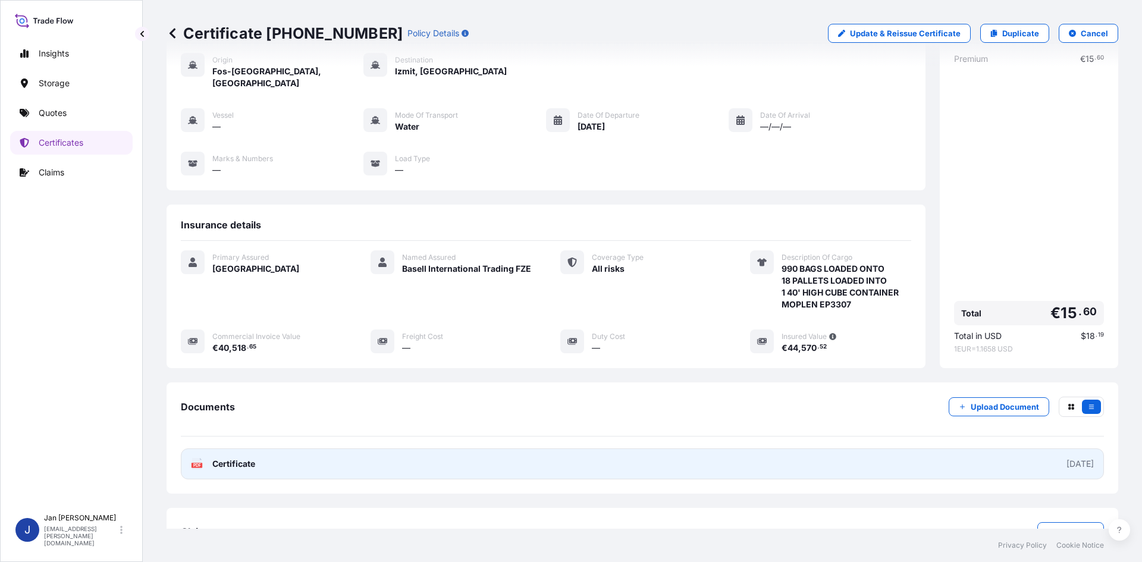
click at [938, 449] on link "PDF Certificate [DATE]" at bounding box center [642, 464] width 923 height 31
